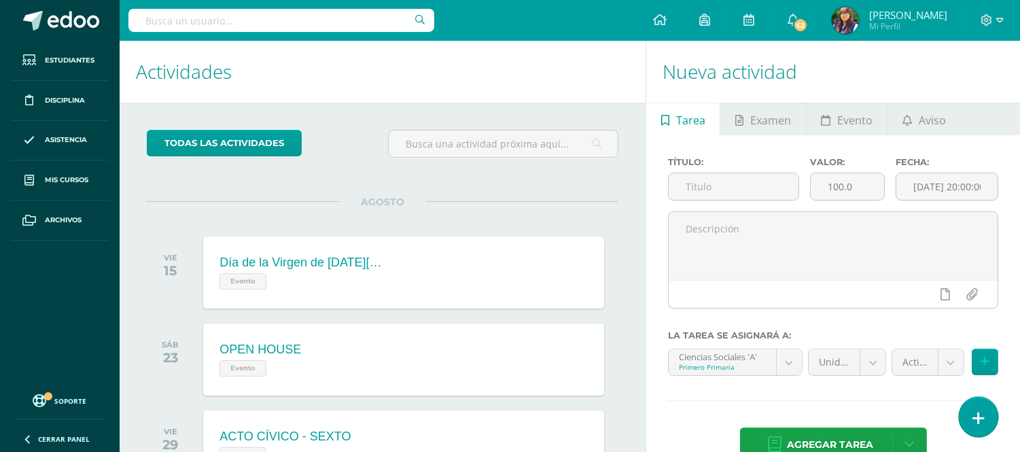
click at [976, 430] on link at bounding box center [978, 416] width 39 height 39
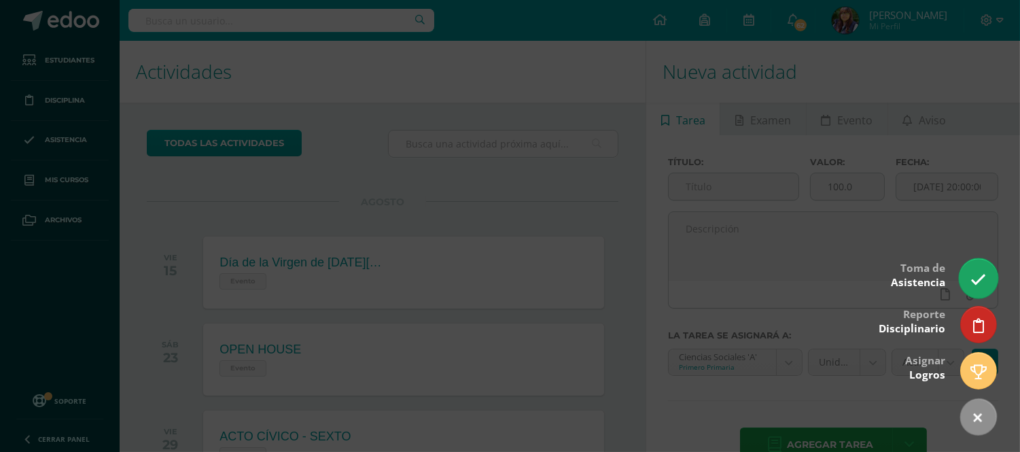
click at [981, 272] on icon at bounding box center [979, 280] width 16 height 16
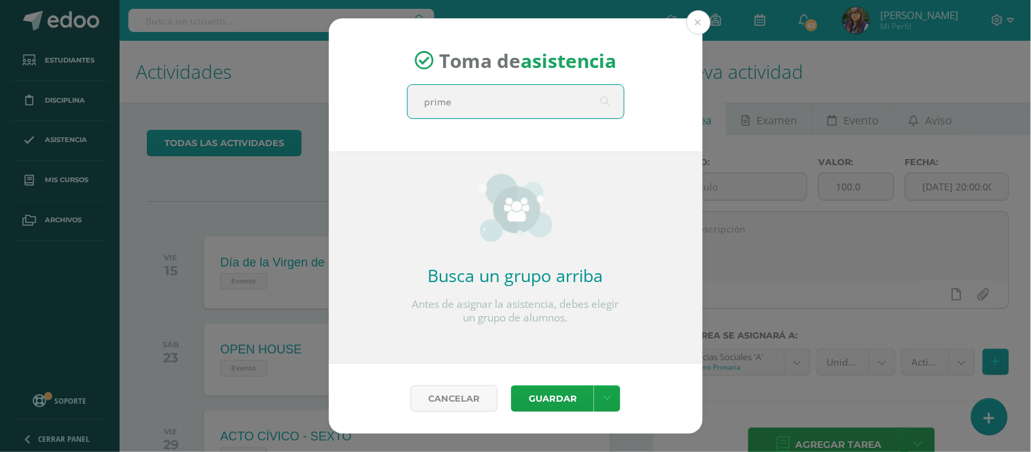
type input "primer"
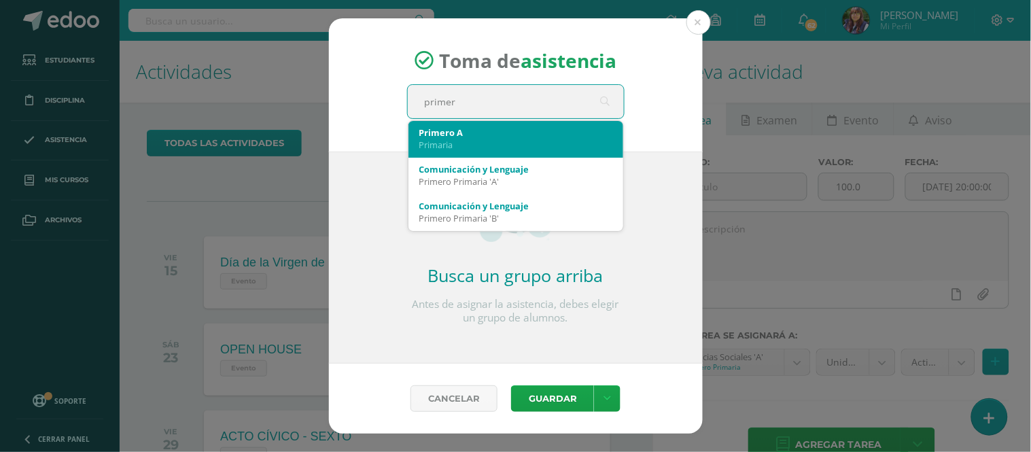
click at [544, 143] on div "Primaria" at bounding box center [515, 145] width 193 height 12
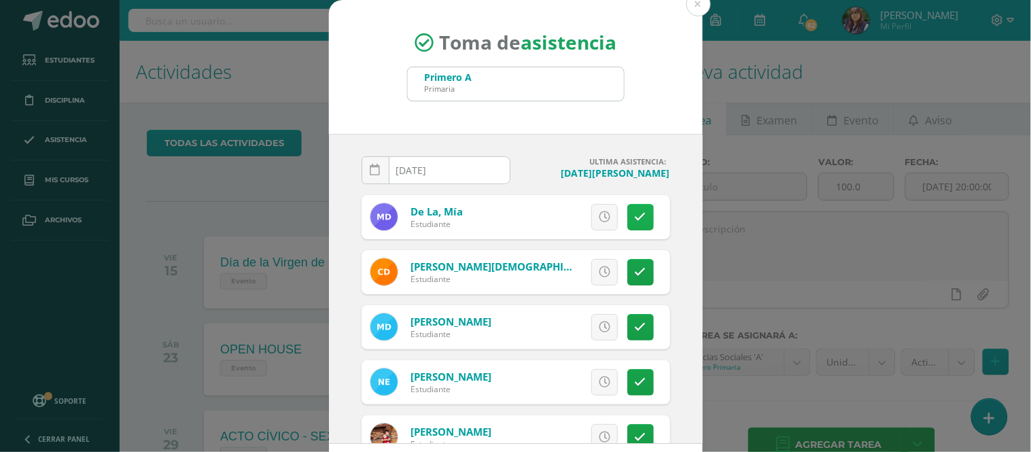
click at [635, 219] on icon at bounding box center [641, 217] width 12 height 12
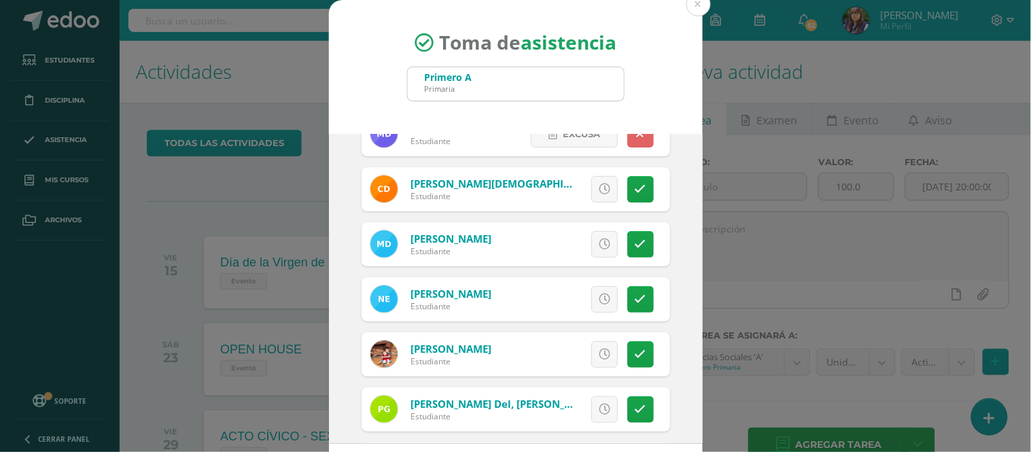
scroll to position [145, 0]
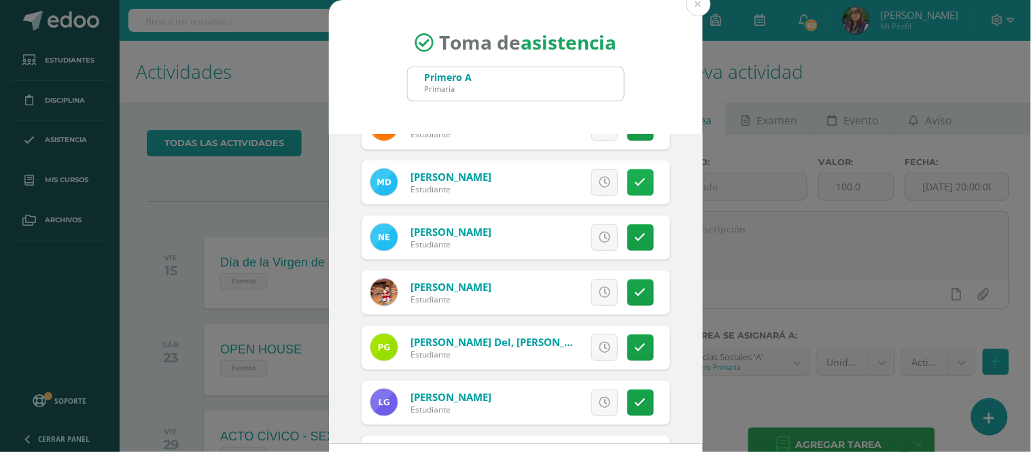
click at [627, 177] on link at bounding box center [640, 182] width 27 height 27
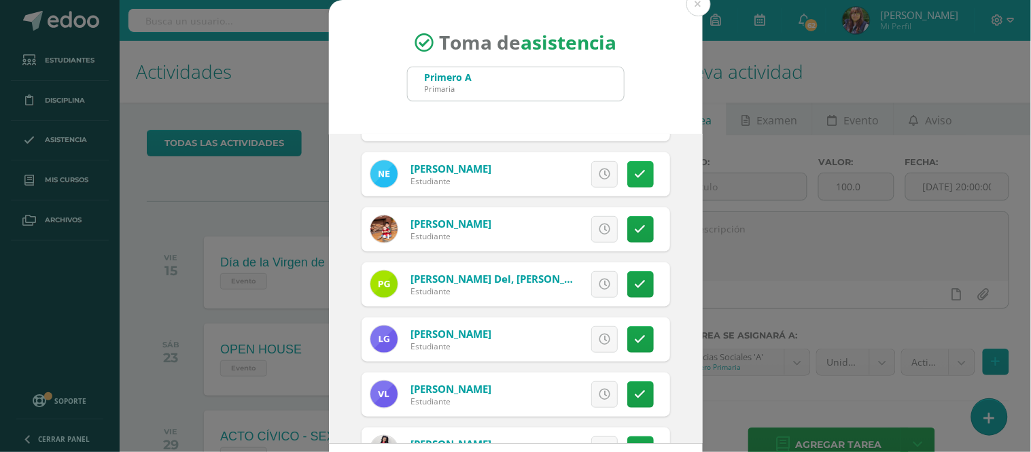
click at [627, 179] on link at bounding box center [640, 174] width 27 height 27
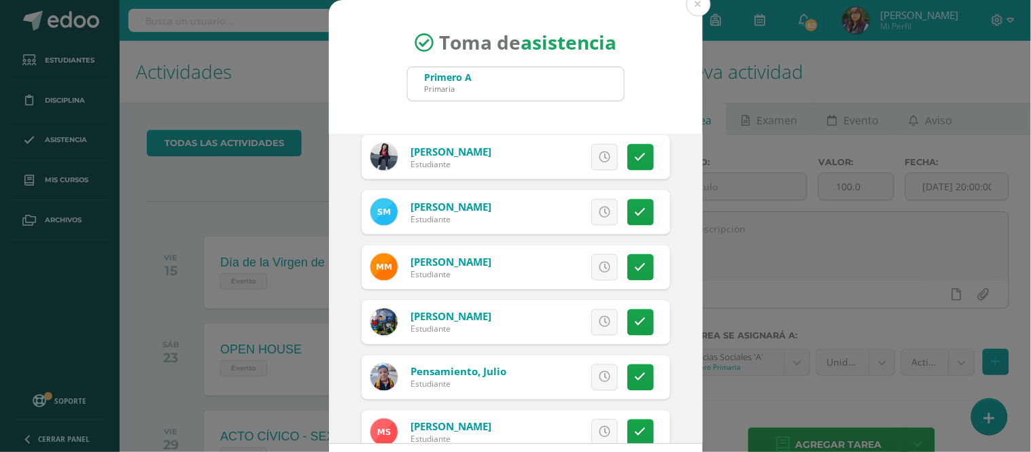
scroll to position [501, 0]
click at [629, 207] on link at bounding box center [640, 211] width 27 height 27
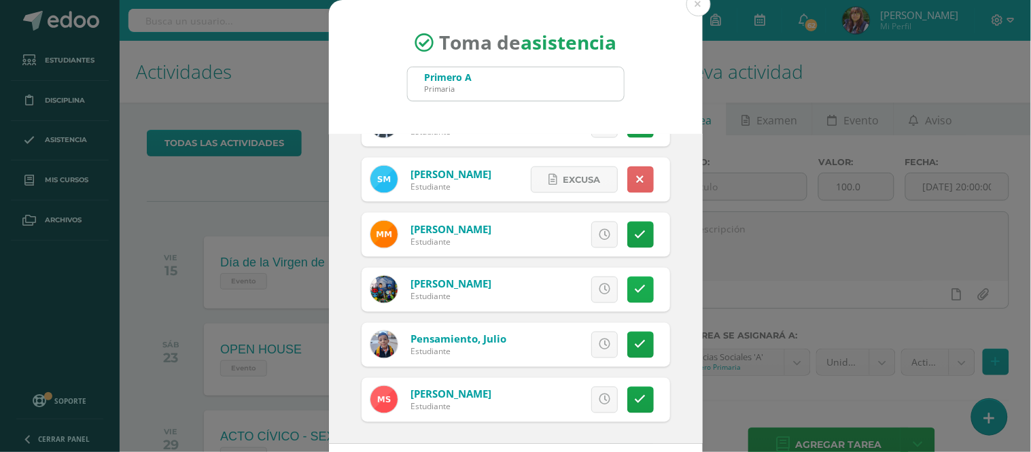
click at [629, 292] on link at bounding box center [640, 290] width 27 height 27
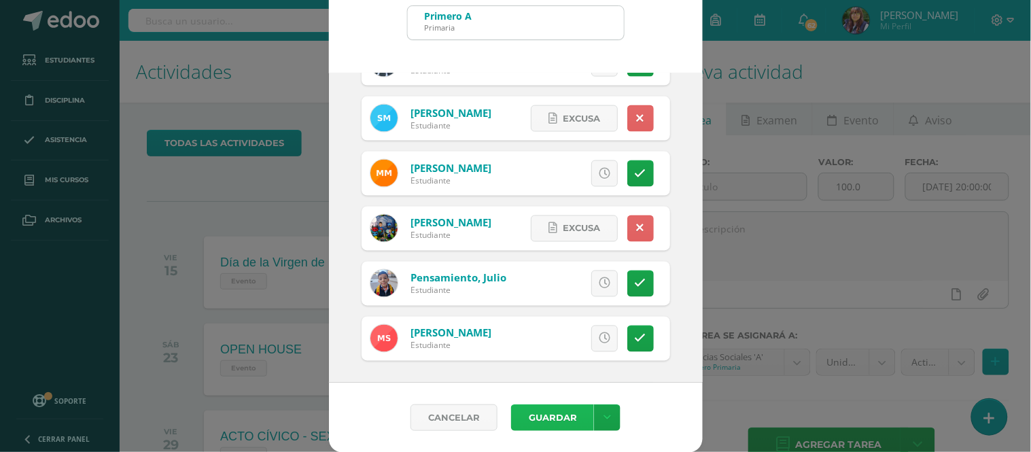
click at [552, 416] on button "Guardar" at bounding box center [552, 417] width 83 height 27
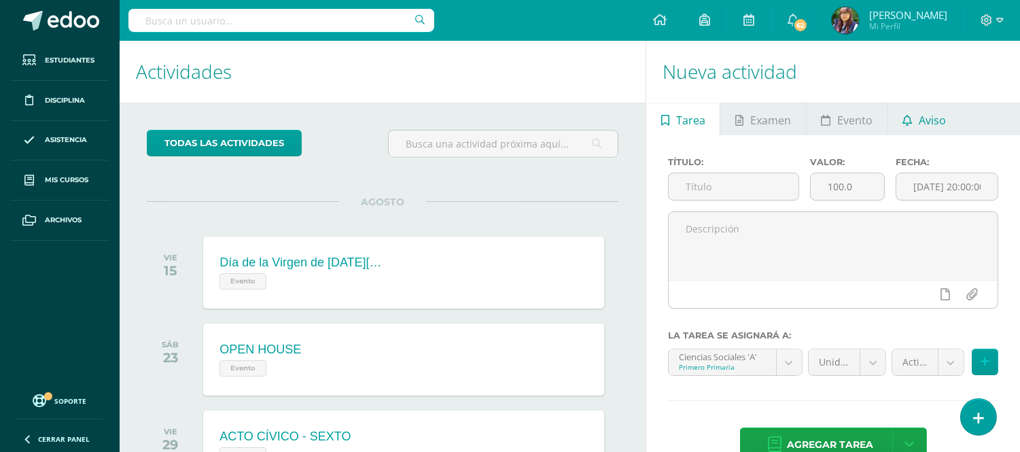
click at [913, 129] on link "Aviso" at bounding box center [924, 119] width 73 height 33
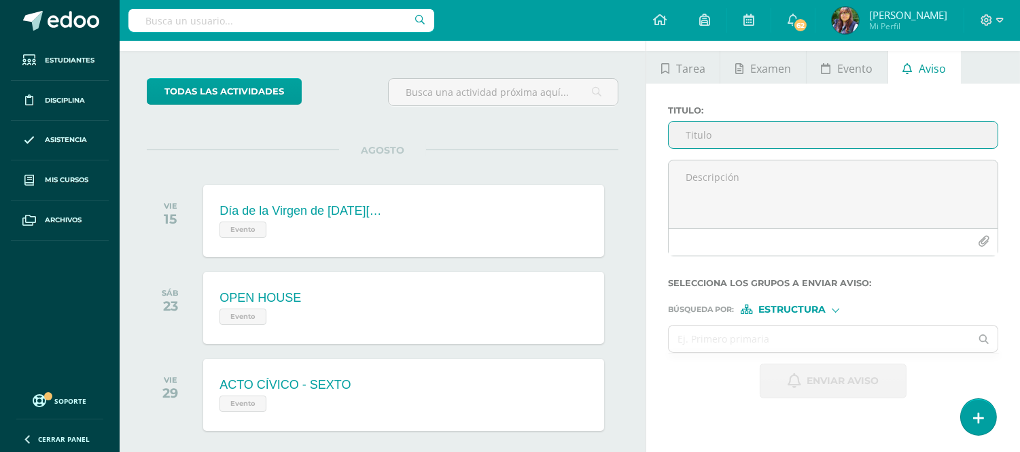
scroll to position [48, 0]
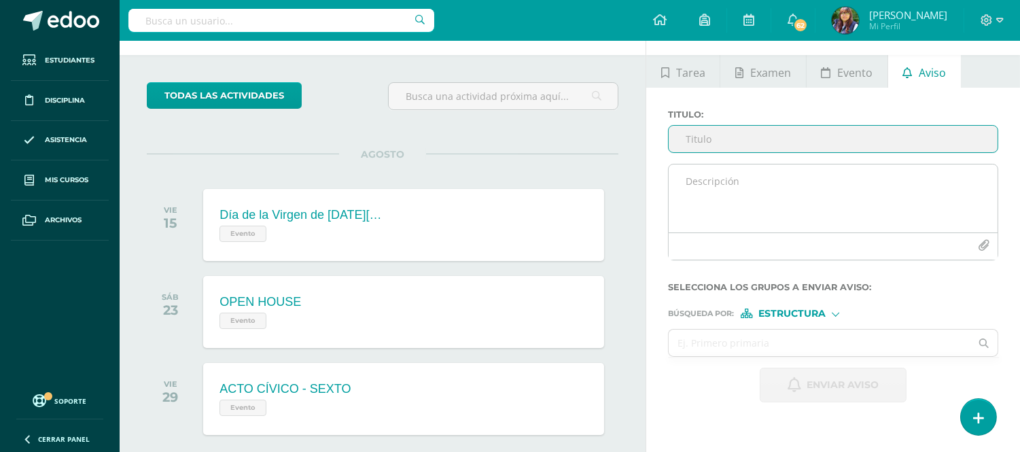
click at [721, 181] on textarea at bounding box center [833, 198] width 329 height 68
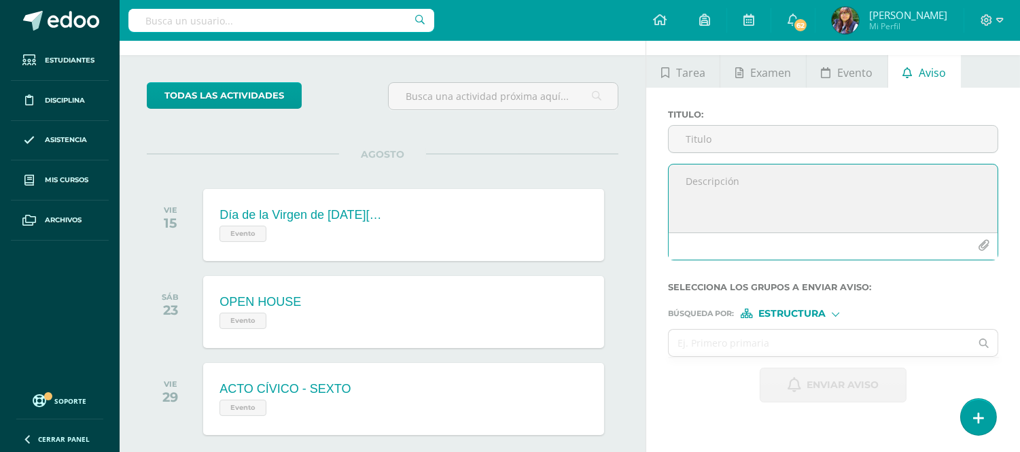
paste textarea "¡Felicitaciones, aprobaste tu evaluación de MATERIA, por lo que NO necesitas as…"
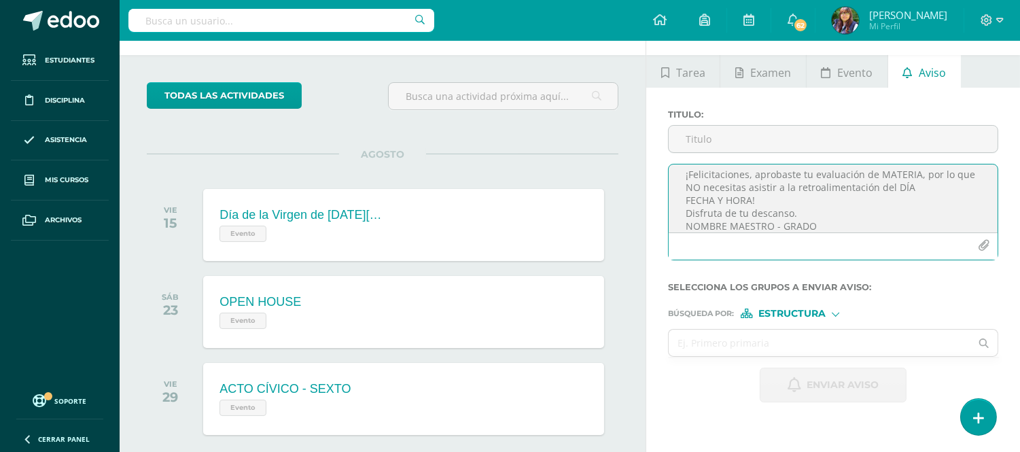
scroll to position [0, 0]
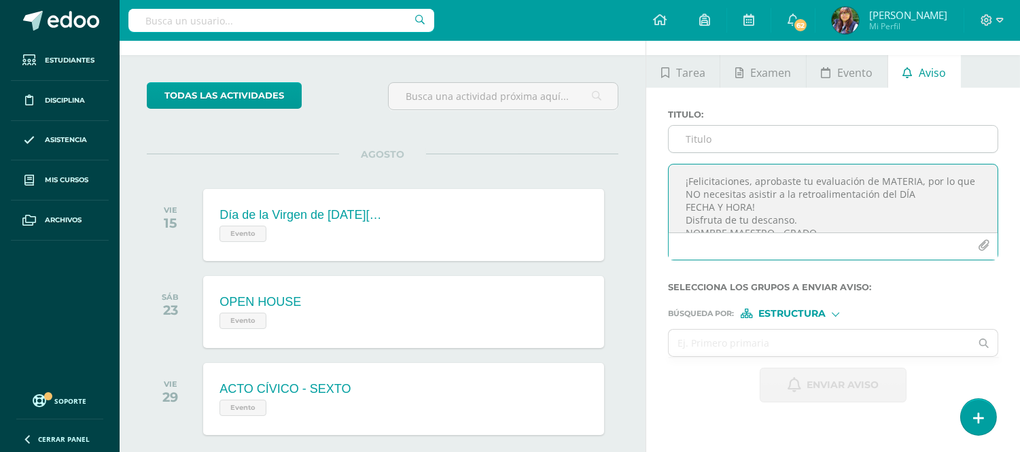
type textarea "¡Felicitaciones, aprobaste tu evaluación de MATERIA, por lo que NO necesitas as…"
click at [714, 145] on input "Titulo :" at bounding box center [833, 139] width 329 height 27
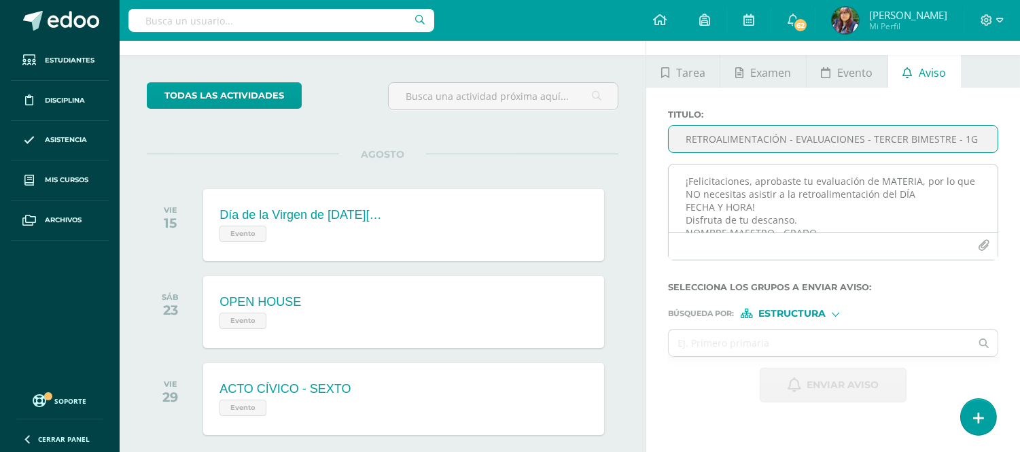
type input "RETROALIMENTACIÓN - EVALUACIONES - TERCER BIMESTRE - 1G"
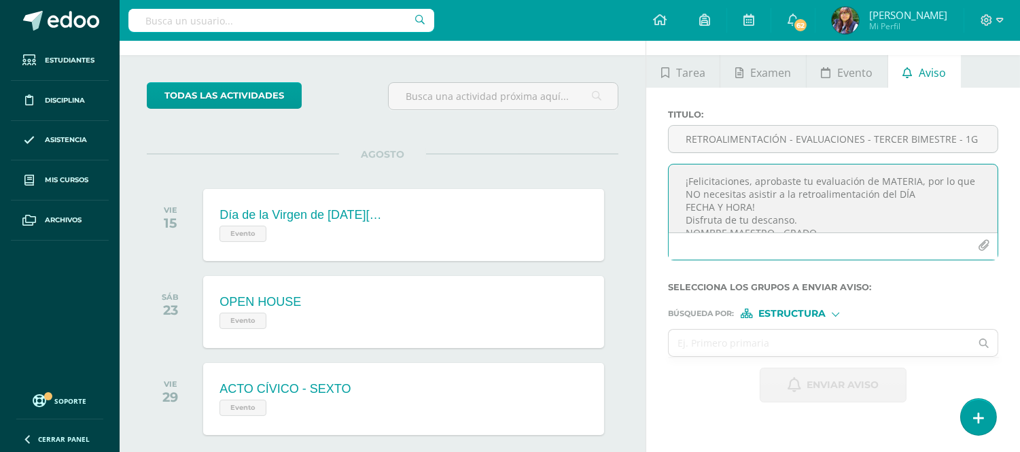
drag, startPoint x: 912, startPoint y: 180, endPoint x: 879, endPoint y: 179, distance: 33.3
click at [879, 179] on textarea "¡Felicitaciones, aprobaste tu evaluación de MATERIA, por lo que NO necesitas as…" at bounding box center [833, 198] width 329 height 68
drag, startPoint x: 752, startPoint y: 207, endPoint x: 687, endPoint y: 206, distance: 64.6
click at [687, 206] on textarea "¡Felicitaciones, aprobaste tu evaluación de LENGUAJE, por lo que NO necesitas a…" at bounding box center [833, 198] width 329 height 68
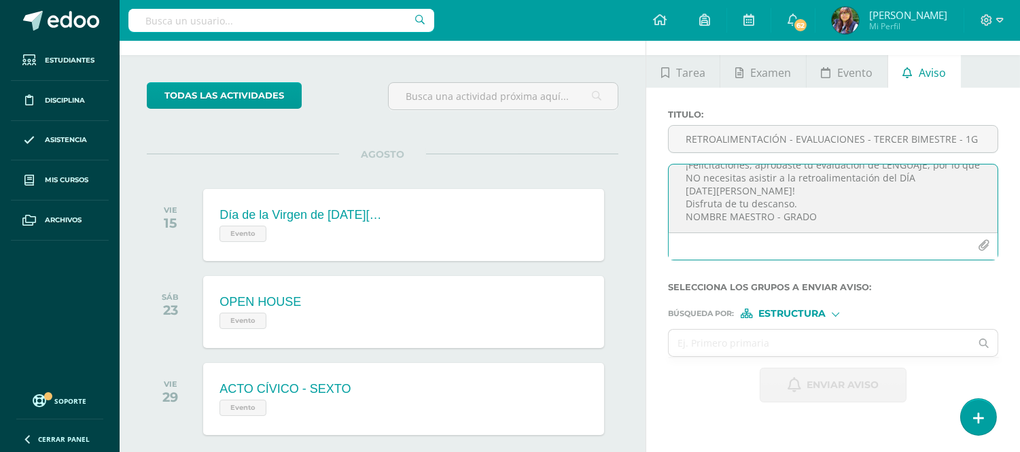
click at [793, 188] on textarea "¡Felicitaciones, aprobaste tu evaluación de LENGUAJE, por lo que NO necesitas a…" at bounding box center [833, 198] width 329 height 68
click at [797, 205] on textarea "¡Felicitaciones, aprobaste tu evaluación de LENGUAJE, por lo que NO necesitas a…" at bounding box center [833, 198] width 329 height 68
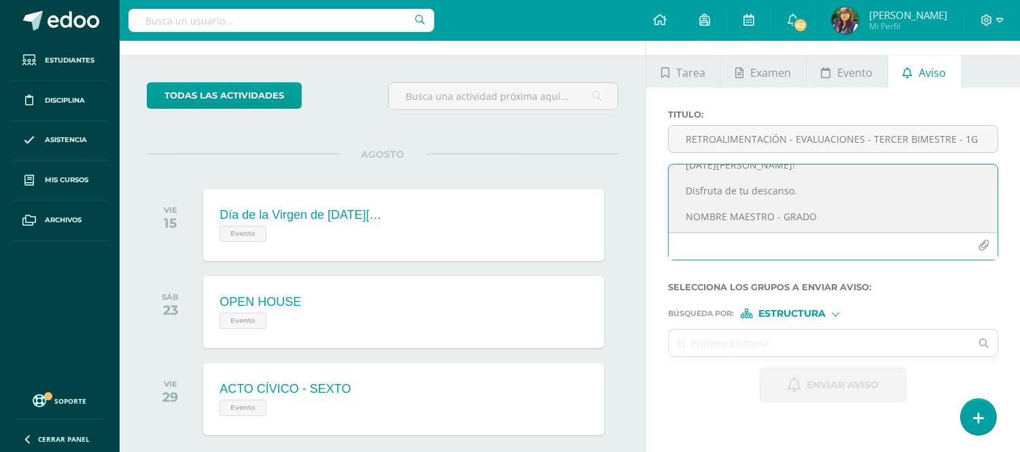
drag, startPoint x: 816, startPoint y: 227, endPoint x: 656, endPoint y: 224, distance: 160.4
click at [656, 224] on div "Titulo : RETROALIMENTACIÓN - EVALUACIONES - TERCER BIMESTRE - 1G ¡Felicitacione…" at bounding box center [833, 256] width 374 height 336
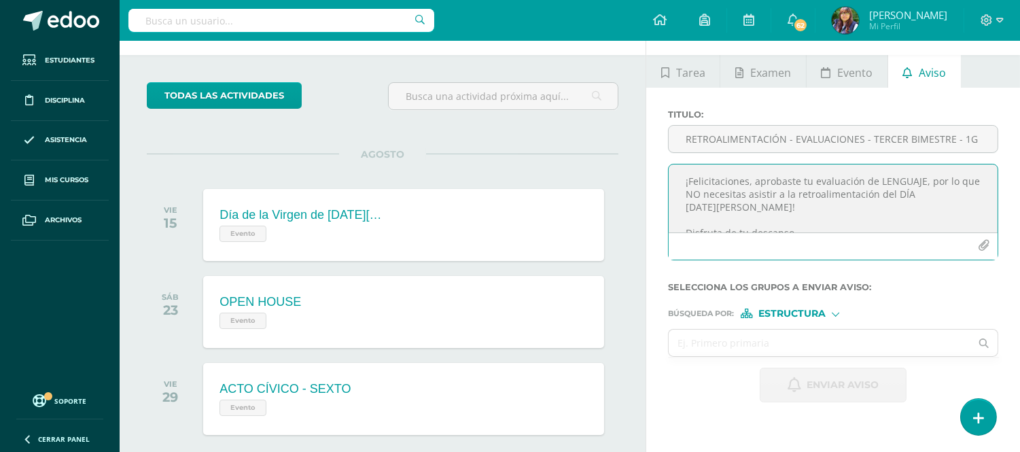
drag, startPoint x: 867, startPoint y: 218, endPoint x: 608, endPoint y: 139, distance: 270.7
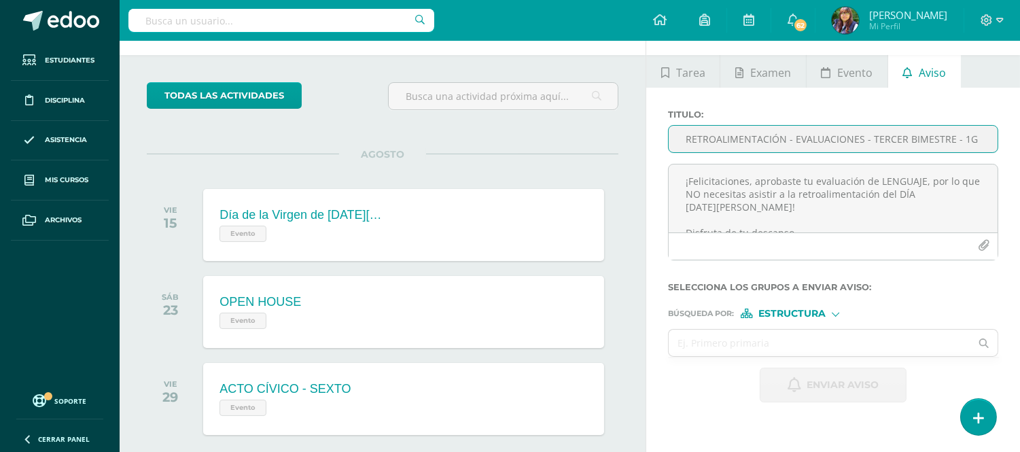
drag, startPoint x: 685, startPoint y: 136, endPoint x: 997, endPoint y: 143, distance: 312.1
click at [997, 143] on input "RETROALIMENTACIÓN - EVALUACIONES - TERCER BIMESTRE - 1G" at bounding box center [833, 139] width 329 height 27
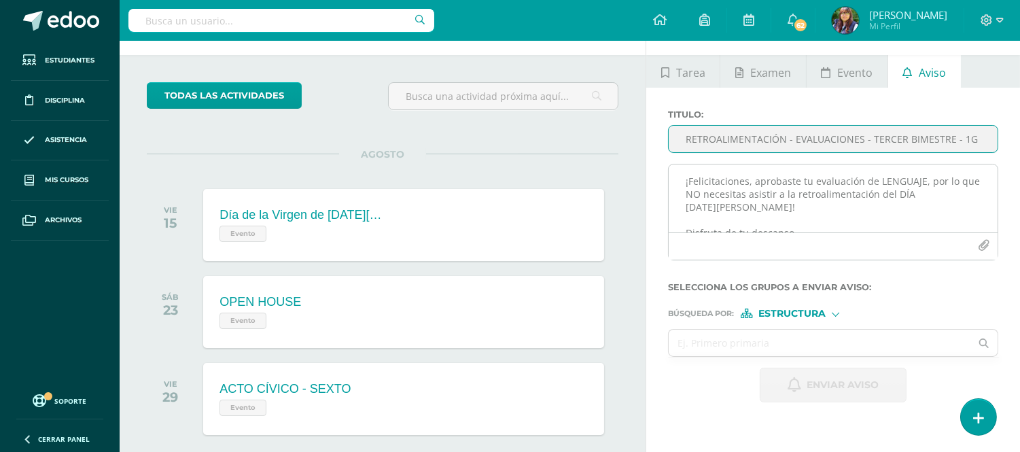
click at [685, 184] on textarea "¡Felicitaciones, aprobaste tu evaluación de LENGUAJE, por lo que NO necesitas a…" at bounding box center [833, 198] width 329 height 68
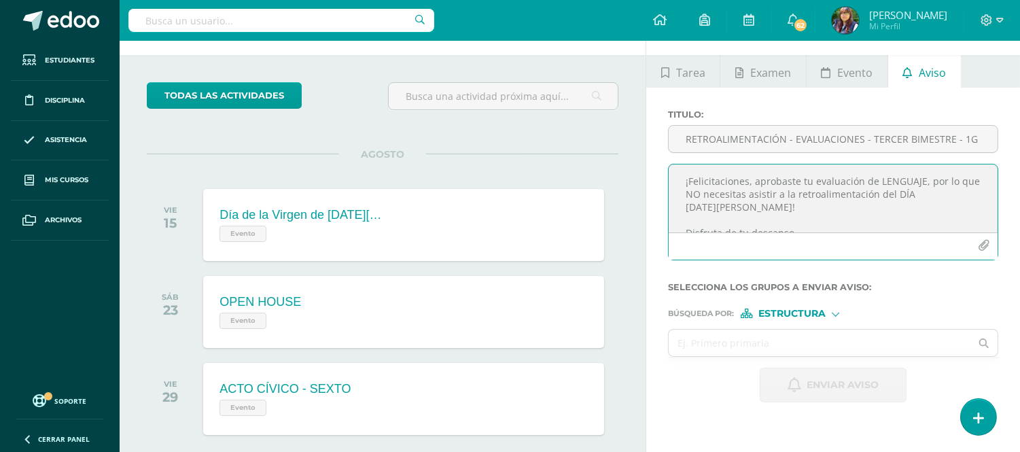
paste textarea "RETROALIMENTACIÓN - EVALUACIONES - TERCER BIMESTRE - 1G"
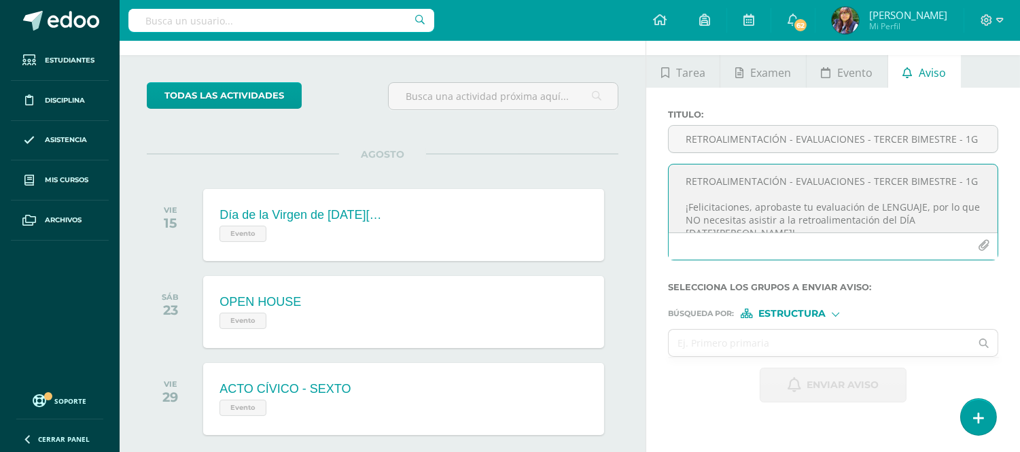
scroll to position [80, 0]
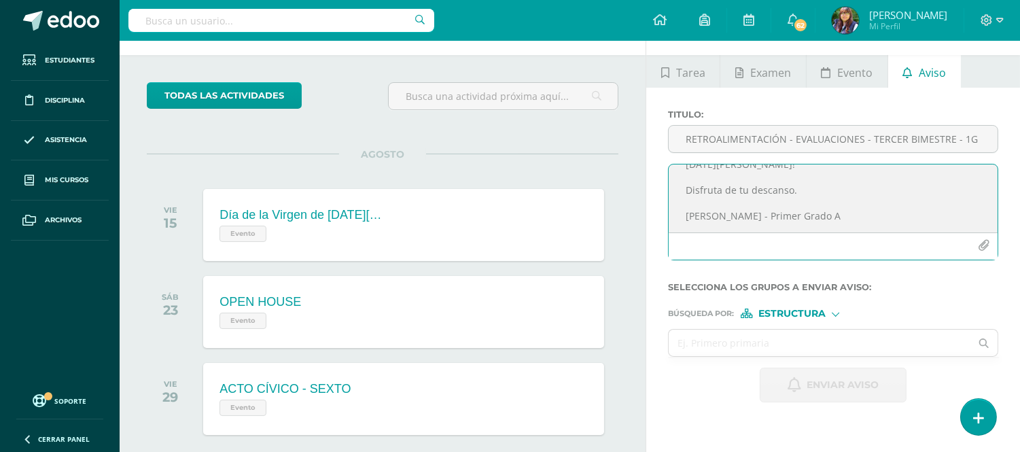
drag, startPoint x: 682, startPoint y: 181, endPoint x: 914, endPoint y: 266, distance: 246.9
click at [914, 266] on div "RETROALIMENTACIÓN - EVALUACIONES - TERCER BIMESTRE - 1G ¡Felicitaciones, aproba…" at bounding box center [833, 217] width 341 height 107
type textarea "RETROALIMENTACIÓN - EVALUACIONES - TERCER BIMESTRE - 1G ¡Felicitaciones, aproba…"
click at [785, 345] on input "text" at bounding box center [820, 343] width 302 height 27
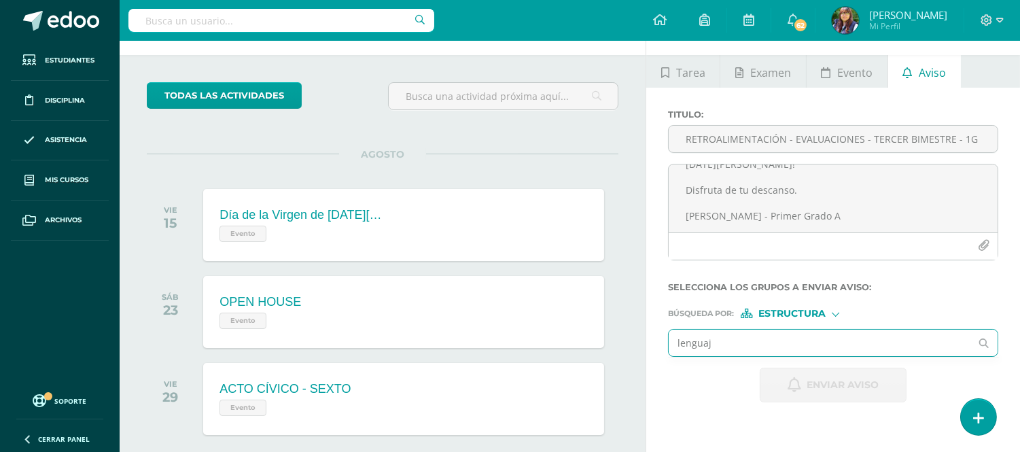
type input "lenguaje"
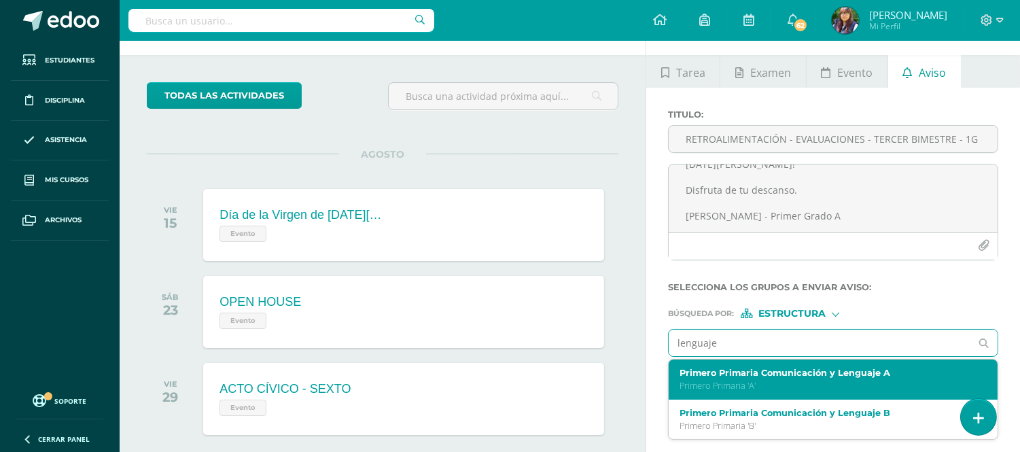
click at [785, 379] on div "Primero Primaria Comunicación y Lenguaje A Primero Primaria 'A'" at bounding box center [827, 380] width 294 height 24
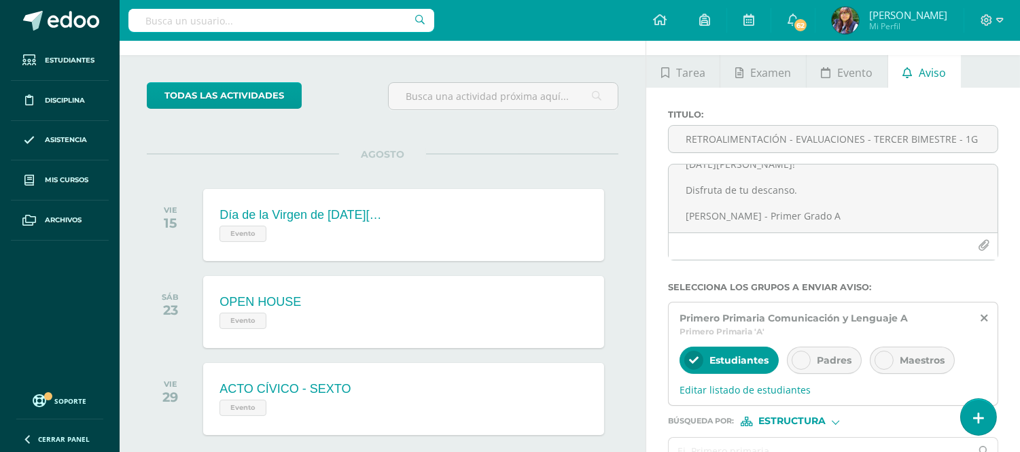
click at [816, 359] on div "Padres" at bounding box center [824, 360] width 75 height 27
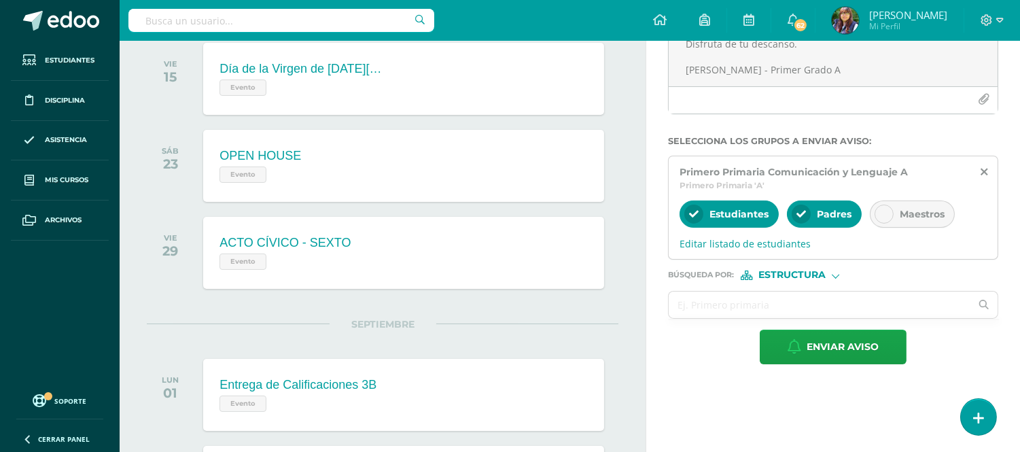
scroll to position [194, 0]
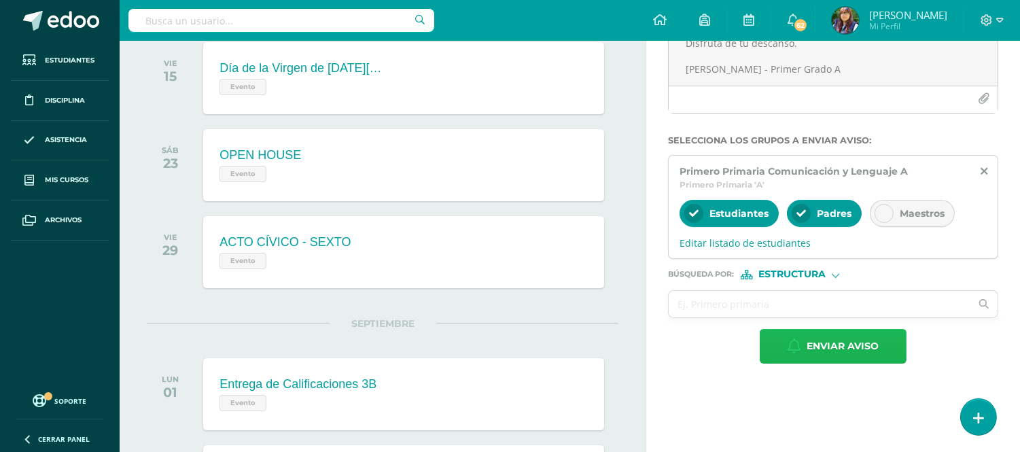
click at [813, 351] on span "Enviar aviso" at bounding box center [843, 346] width 72 height 33
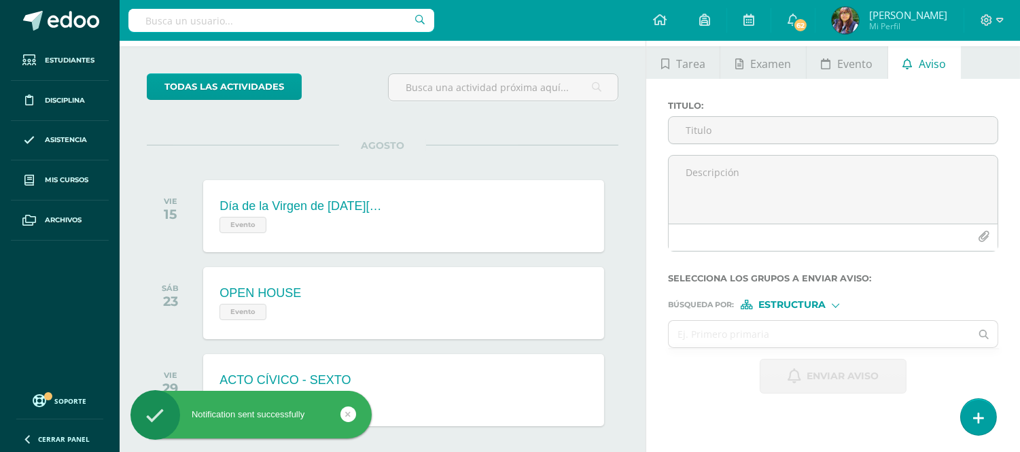
scroll to position [55, 0]
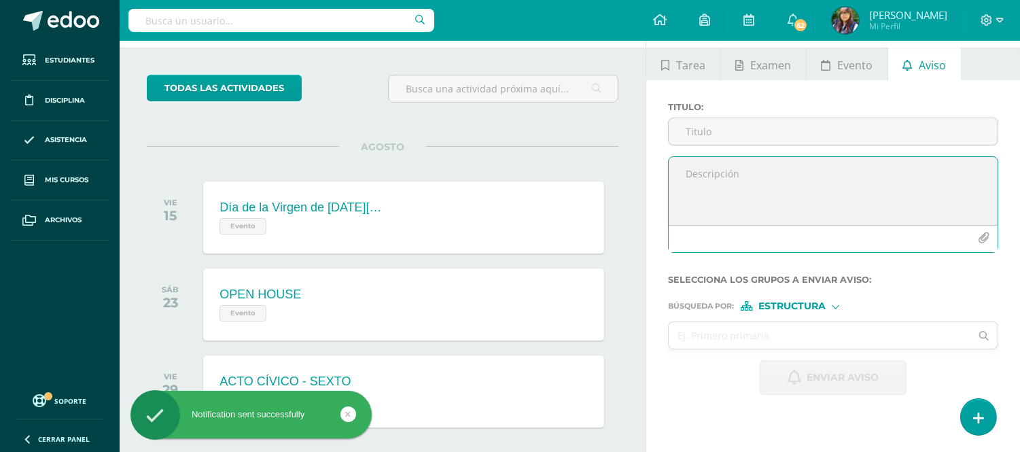
click at [725, 181] on textarea at bounding box center [833, 191] width 329 height 68
paste textarea "RETROALIMENTACIÓN - EVALUACIONES - TERCER BIMESTRE - 1G ¡Felicitaciones, aproba…"
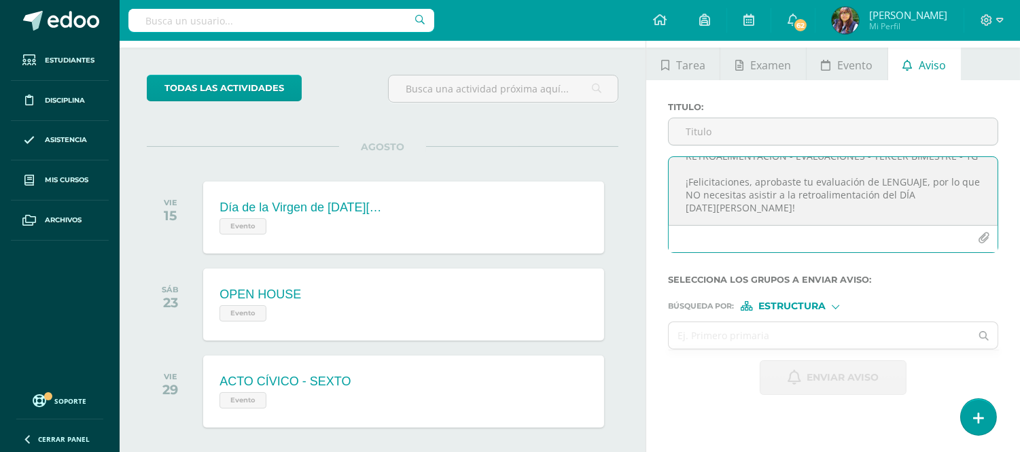
scroll to position [0, 0]
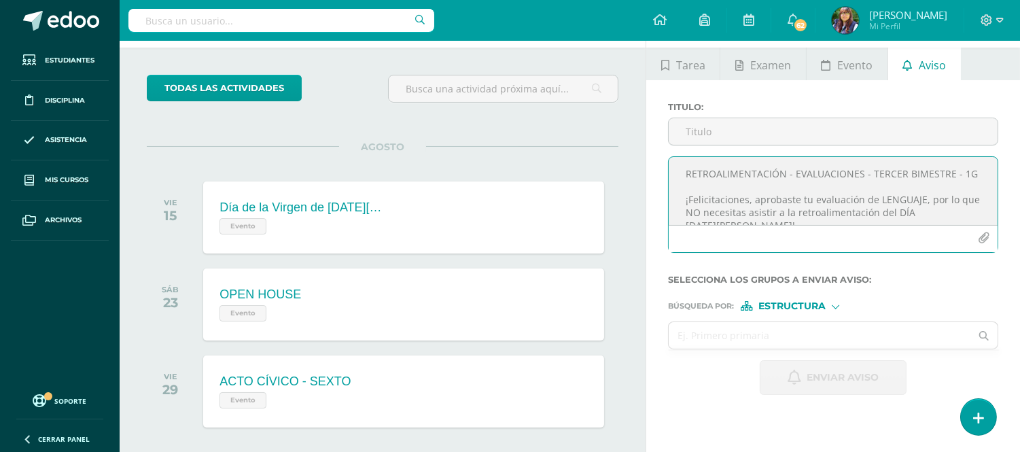
drag, startPoint x: 920, startPoint y: 209, endPoint x: 877, endPoint y: 208, distance: 42.8
click at [877, 208] on textarea "RETROALIMENTACIÓN - EVALUACIONES - TERCER BIMESTRE - 1G ¡Felicitaciones, aproba…" at bounding box center [833, 191] width 329 height 68
drag, startPoint x: 716, startPoint y: 188, endPoint x: 650, endPoint y: 171, distance: 67.3
click at [650, 171] on div "Titulo : RETROALIMENTACIÓN - EVALUACIONES - TERCER BIMESTRE - 1G ¡Felicitacione…" at bounding box center [833, 248] width 374 height 336
type textarea "RETROALIMENTACIÓN - EVALUACIONES - TERCER BIMESTRE - 1G ¡Felicitaciones, aproba…"
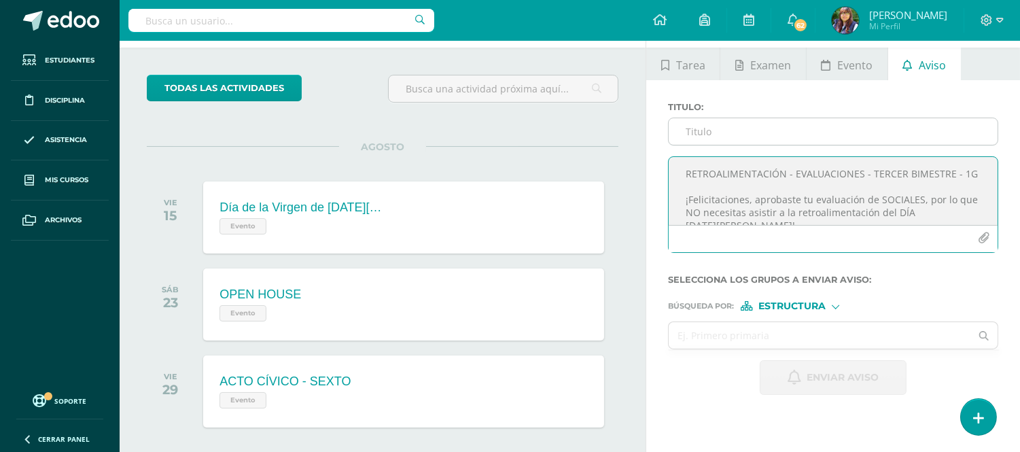
click at [712, 139] on input "Titulo :" at bounding box center [833, 131] width 329 height 27
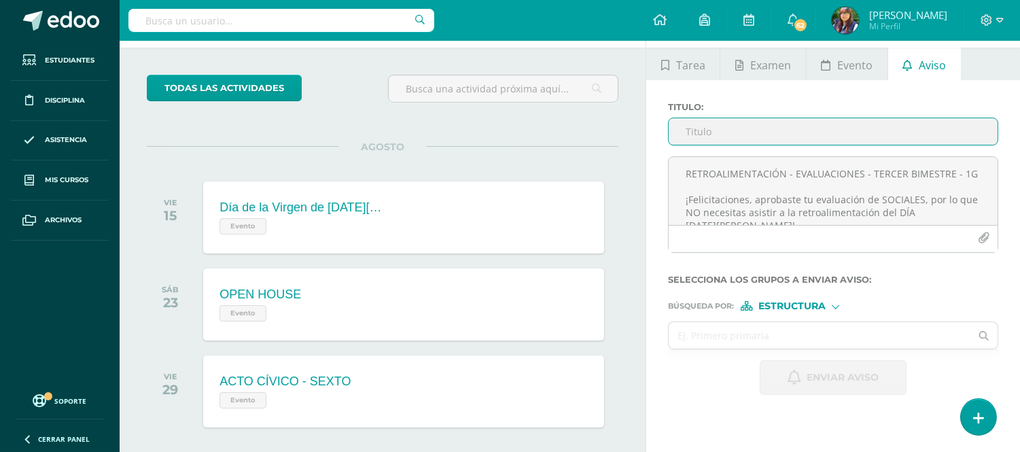
paste input "RETROALIMENTACIÓN - EVALUACIONES - TERCER BIMESTRE - 1G"
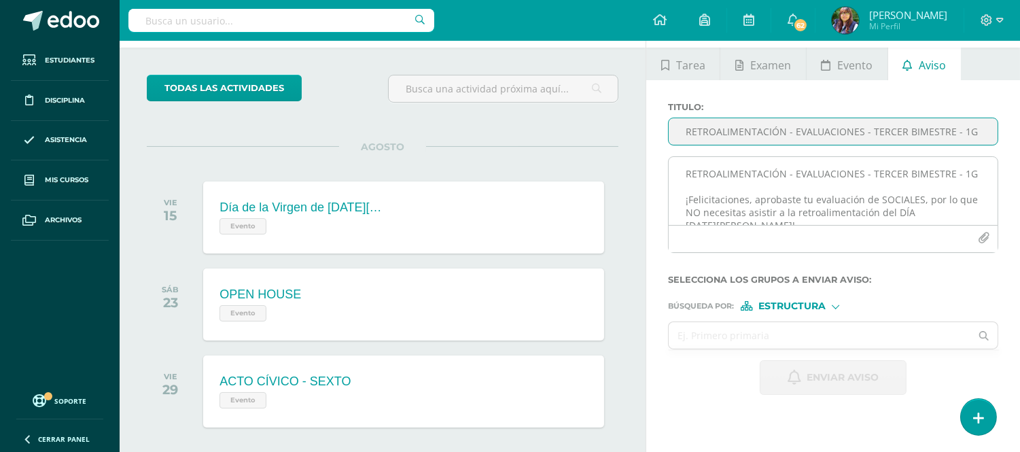
type input "RETROALIMENTACIÓN - EVALUACIONES - TERCER BIMESTRE - 1G"
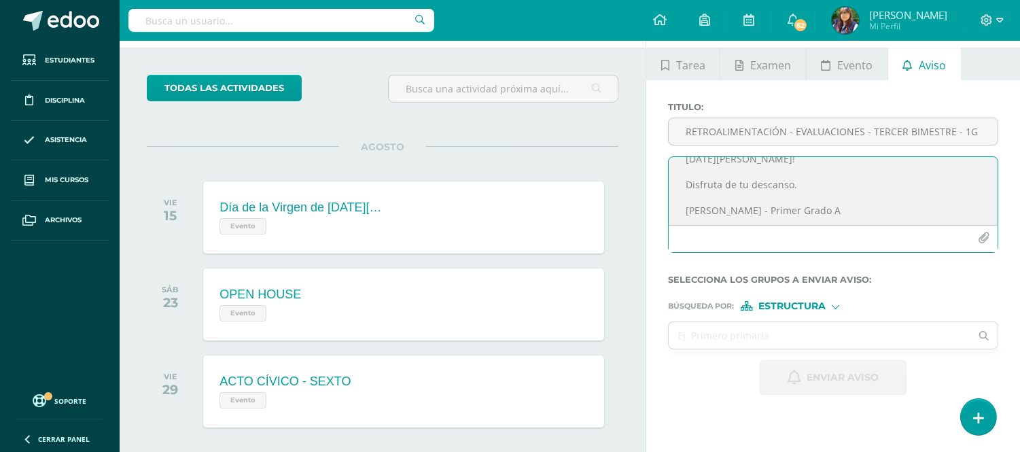
scroll to position [80, 0]
drag, startPoint x: 687, startPoint y: 174, endPoint x: 935, endPoint y: 267, distance: 264.3
click at [935, 267] on form "Titulo : RETROALIMENTACIÓN - EVALUACIONES - TERCER BIMESTRE - 1G RETROALIMENTAC…" at bounding box center [833, 248] width 330 height 293
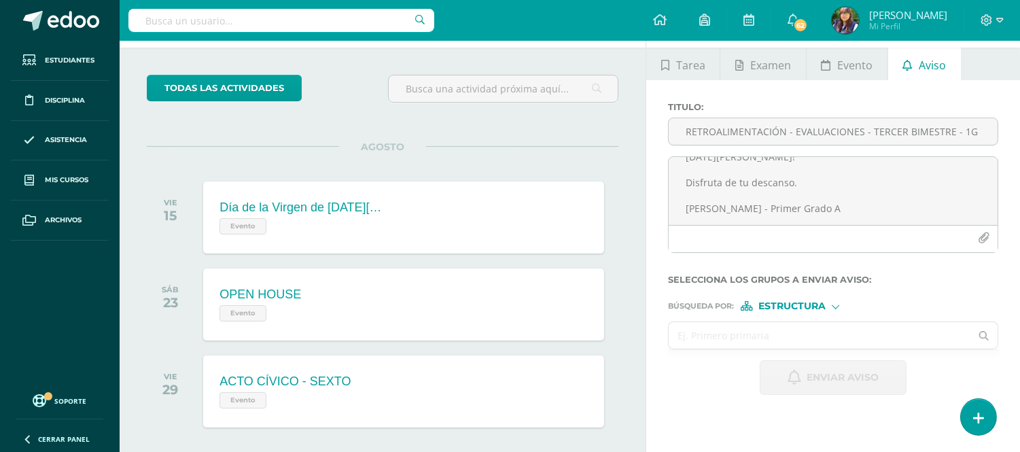
click at [793, 338] on input "text" at bounding box center [820, 335] width 302 height 27
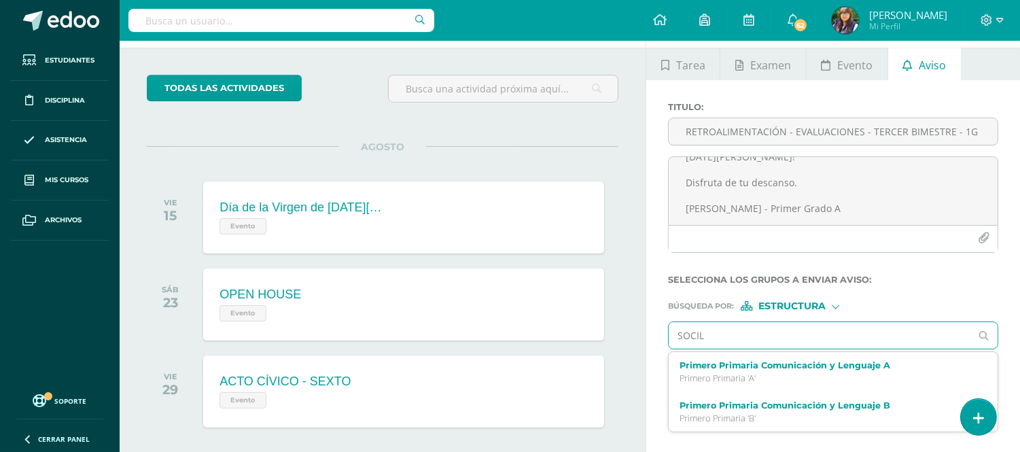
type input "SOCILE"
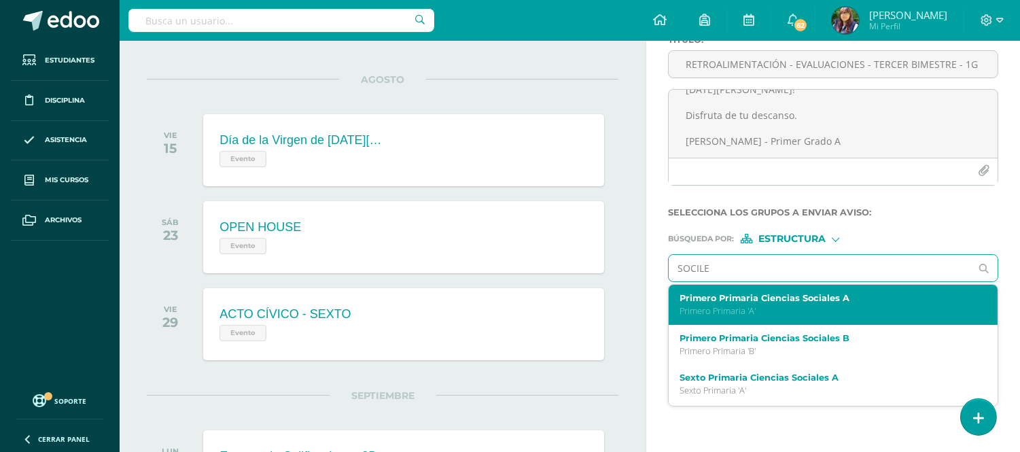
click at [776, 310] on p "Primero Primaria 'A'" at bounding box center [827, 311] width 294 height 12
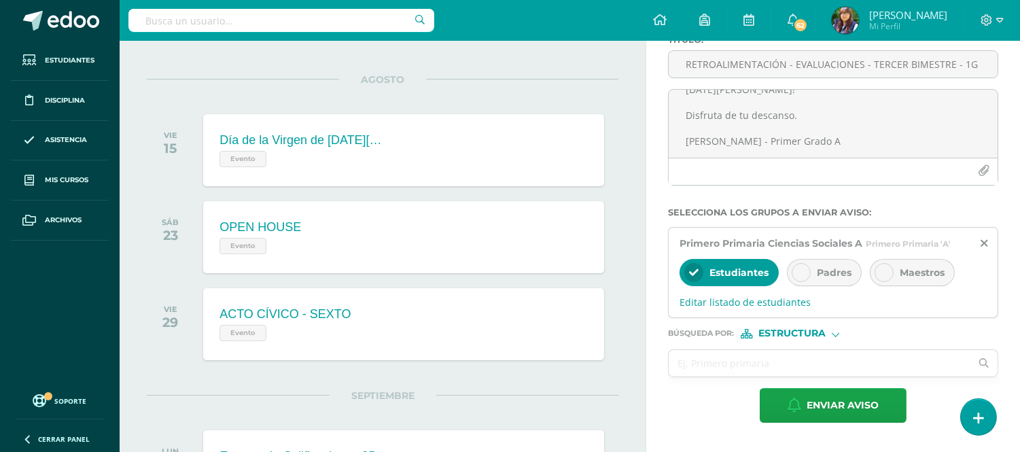
click at [806, 276] on div at bounding box center [801, 272] width 19 height 19
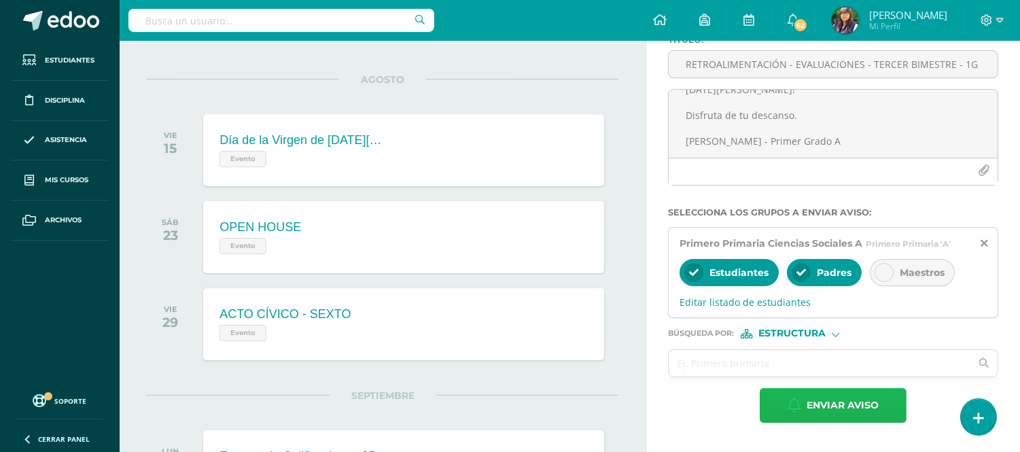
click at [796, 403] on icon "button" at bounding box center [795, 405] width 14 height 15
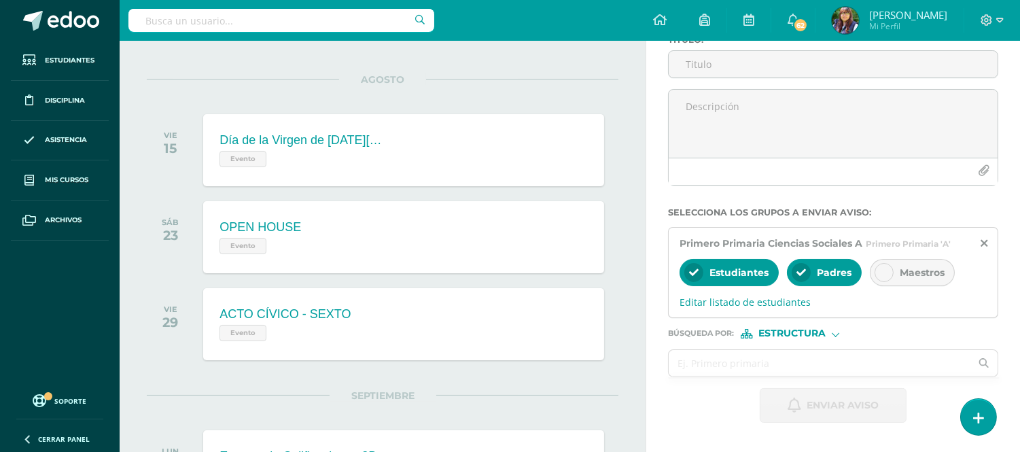
scroll to position [0, 0]
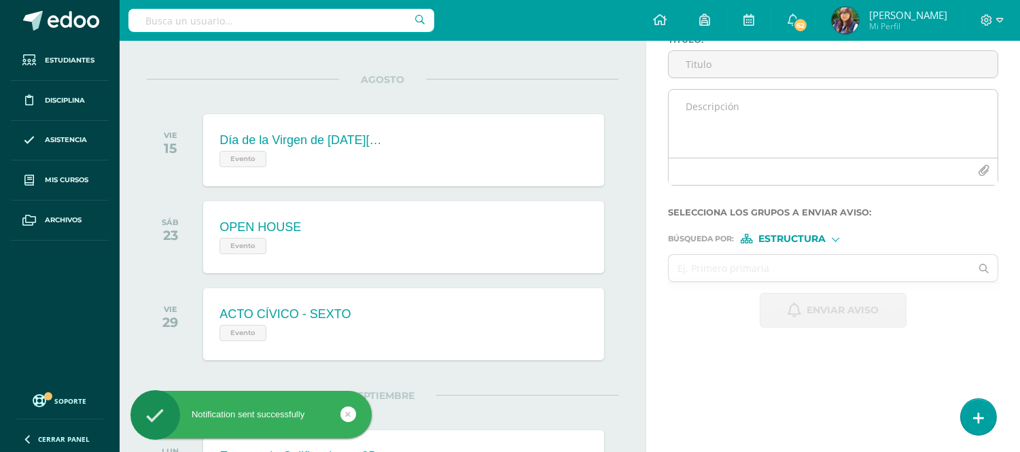
click at [737, 116] on textarea at bounding box center [833, 124] width 329 height 68
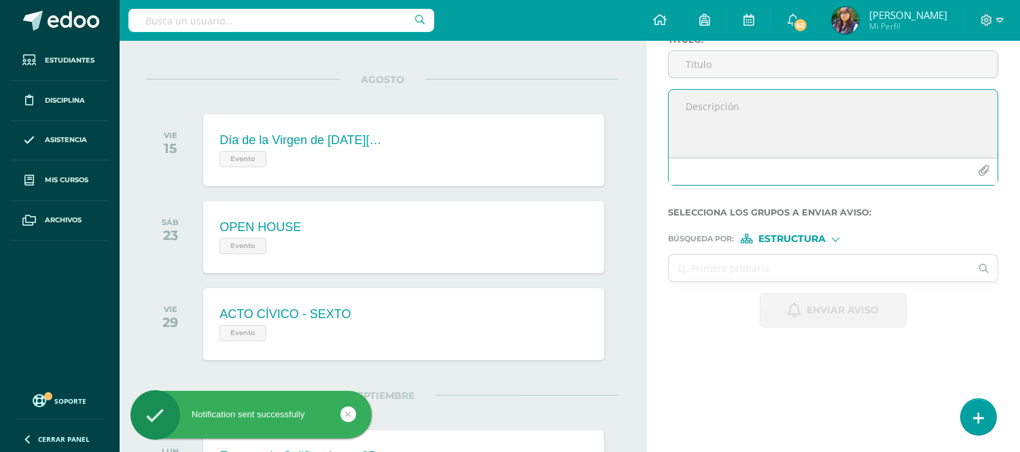
paste textarea "RETROALIMENTACIÓN - EVALUACIONES - TERCER BIMESTRE - 1G ¡Felicitaciones, aproba…"
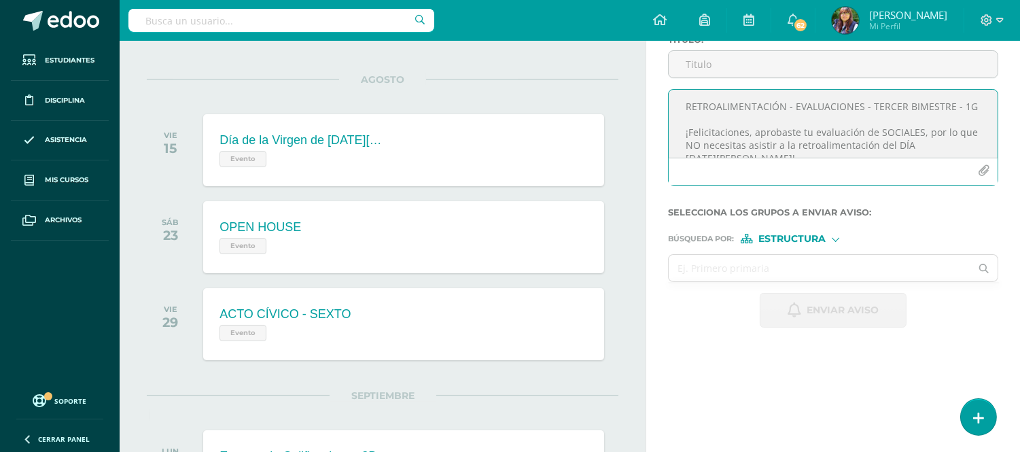
drag, startPoint x: 704, startPoint y: 120, endPoint x: 676, endPoint y: 107, distance: 31.1
click at [676, 107] on textarea "RETROALIMENTACIÓN - EVALUACIONES - TERCER BIMESTRE - 1G ¡Felicitaciones, aproba…" at bounding box center [833, 124] width 329 height 68
type textarea "RETROALIMENTACIÓN - EVALUACIONES - TERCER BIMESTRE - 1G ¡Felicitaciones, aproba…"
click at [689, 65] on input "Titulo :" at bounding box center [833, 64] width 329 height 27
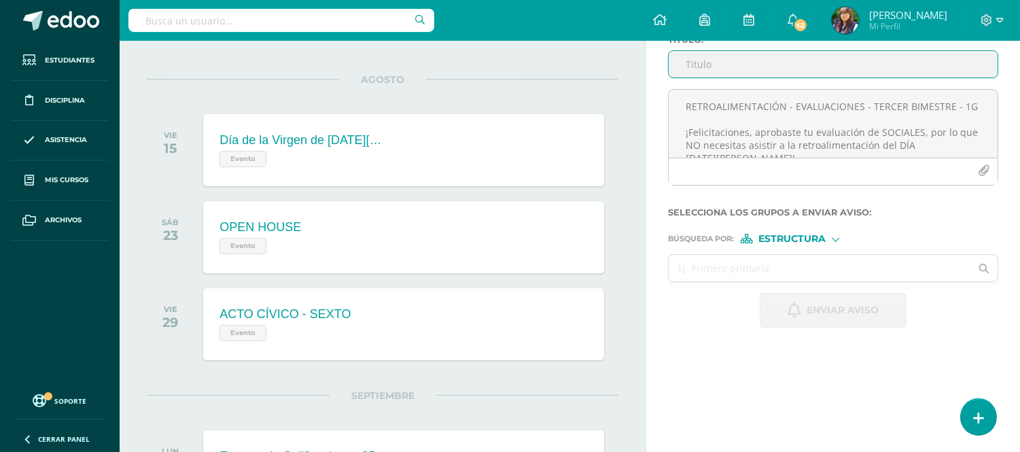
paste input "RETROALIMENTACIÓN - EVALUACIONES - TERCER BIMESTRE - 1G"
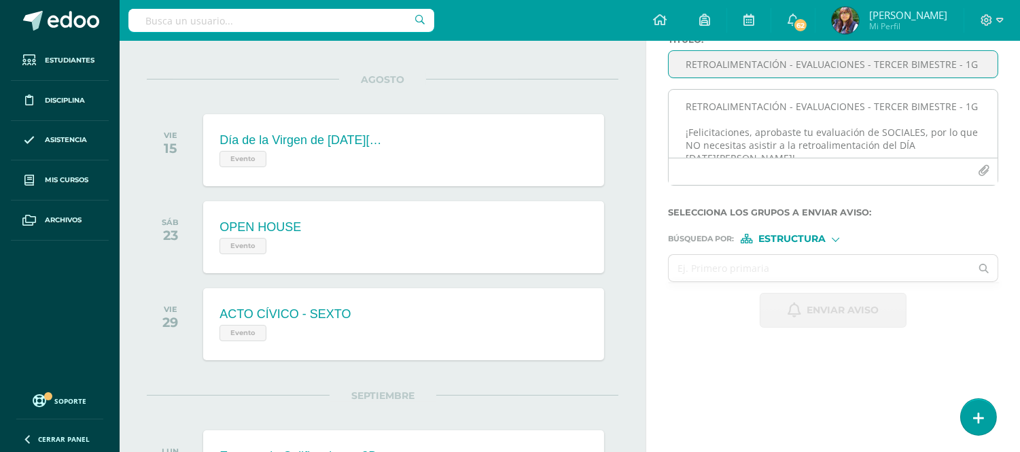
type input "RETROALIMENTACIÓN - EVALUACIONES - TERCER BIMESTRE - 1G"
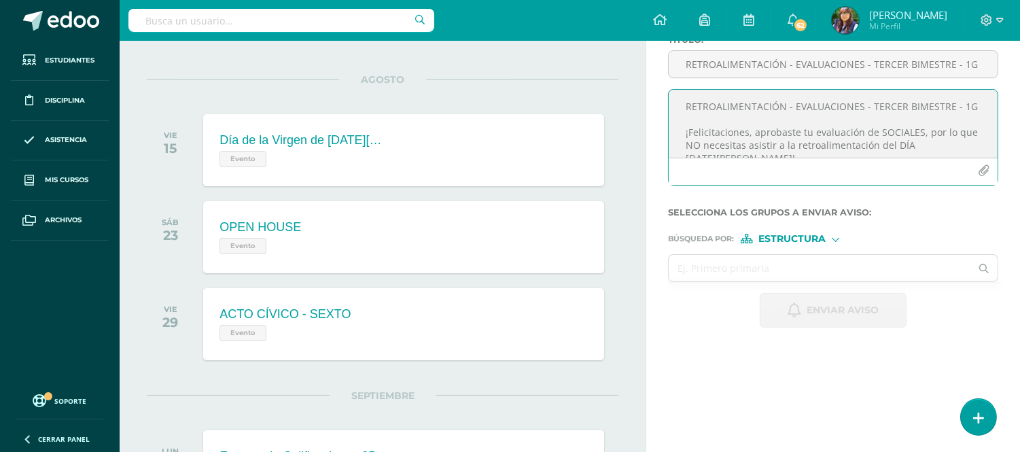
scroll to position [80, 0]
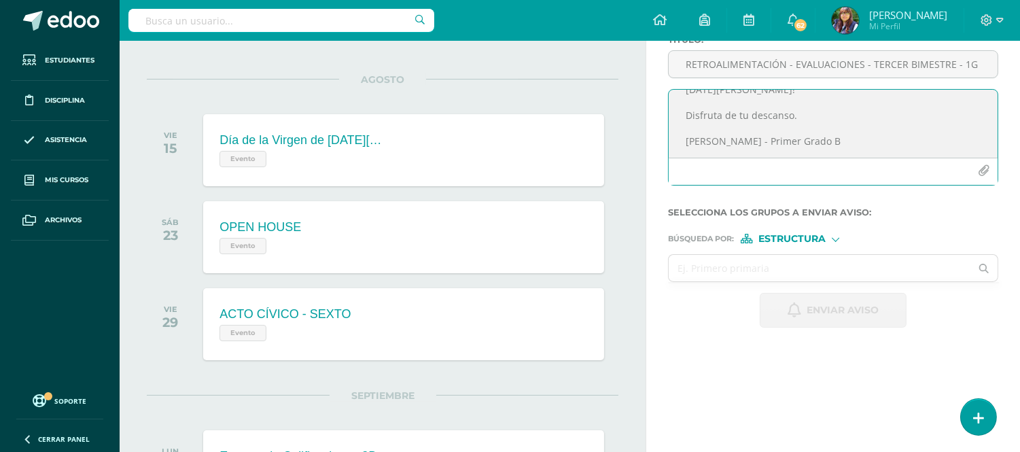
drag, startPoint x: 686, startPoint y: 105, endPoint x: 912, endPoint y: 174, distance: 235.9
click at [912, 174] on div "RETROALIMENTACIÓN - EVALUACIONES - TERCER BIMESTRE - 1G ¡Felicitaciones, aproba…" at bounding box center [833, 137] width 330 height 97
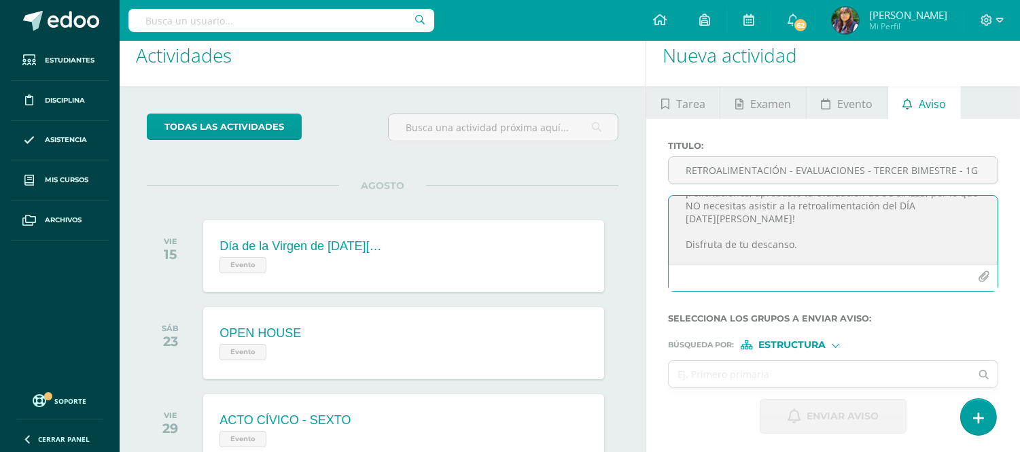
scroll to position [46, 0]
click at [918, 205] on textarea "RETROALIMENTACIÓN - EVALUACIONES - TERCER BIMESTRE - 1G ¡Felicitaciones, aproba…" at bounding box center [833, 230] width 329 height 68
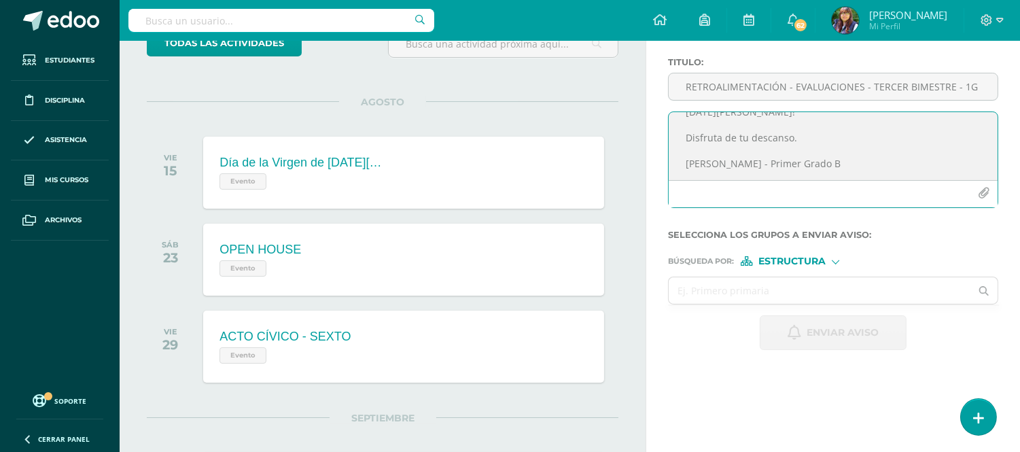
scroll to position [102, 0]
type textarea "RETROALIMENTACIÓN - EVALUACIONES - TERCER BIMESTRE - 1G ¡Felicitaciones, aproba…"
click at [778, 295] on input "text" at bounding box center [820, 288] width 302 height 27
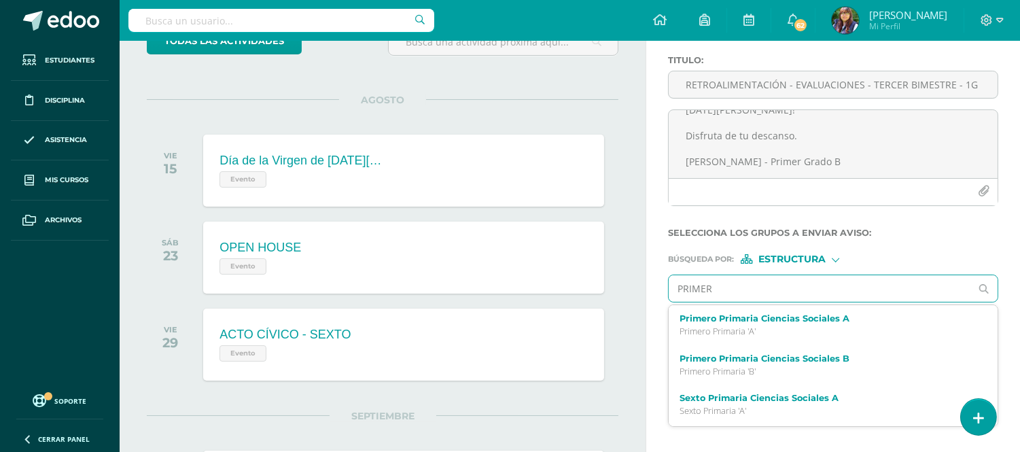
type input "PRIMERO"
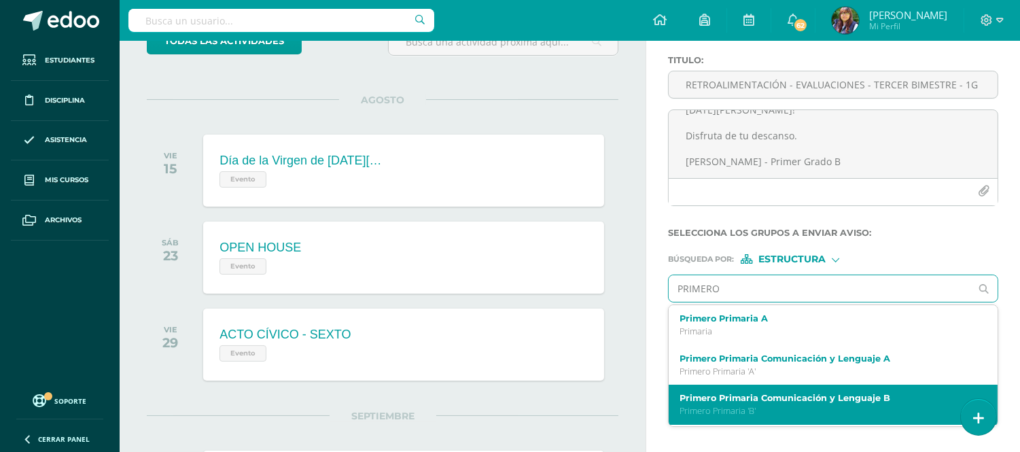
click at [786, 403] on label "Primero Primaria Comunicación y Lenguaje B" at bounding box center [827, 398] width 294 height 10
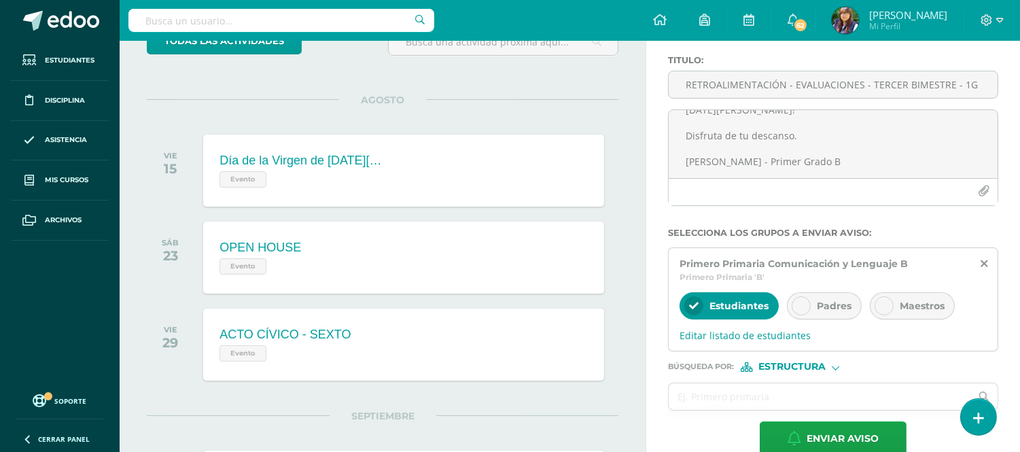
click at [807, 296] on div "Padres" at bounding box center [824, 305] width 75 height 27
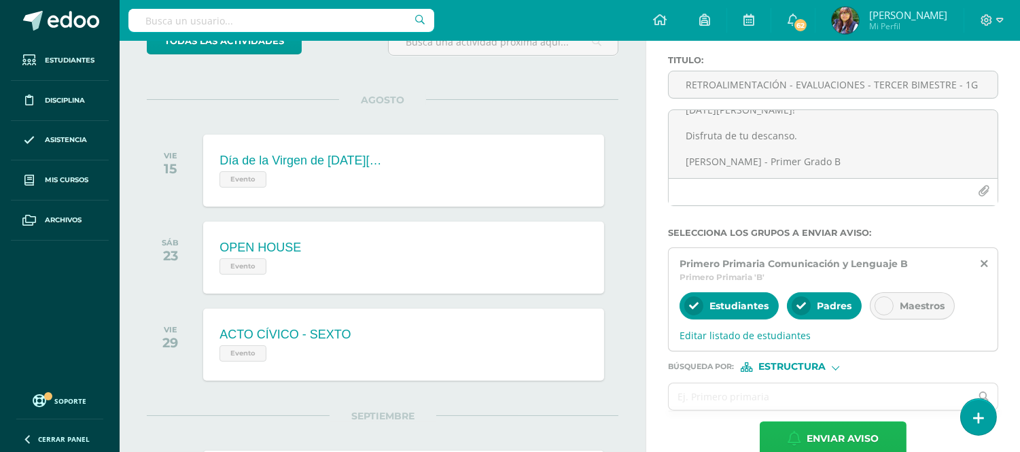
click at [814, 436] on span "Enviar aviso" at bounding box center [843, 438] width 72 height 33
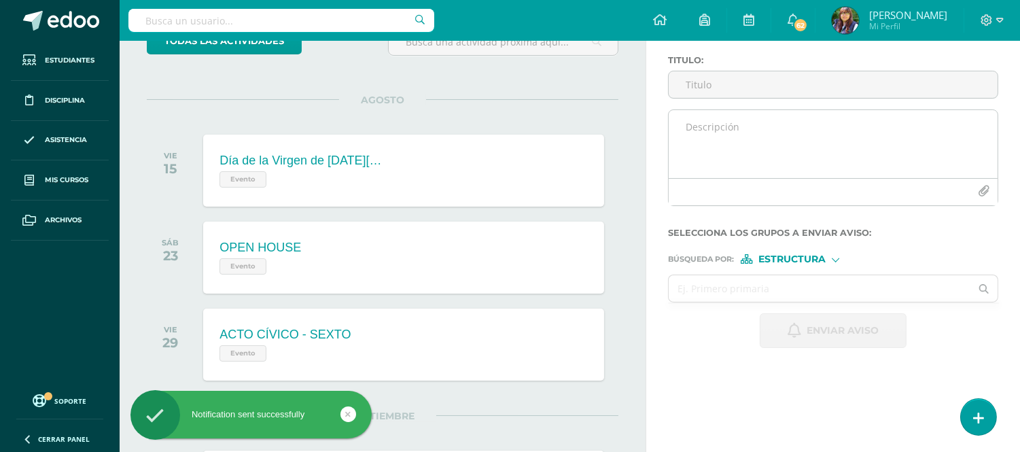
scroll to position [0, 0]
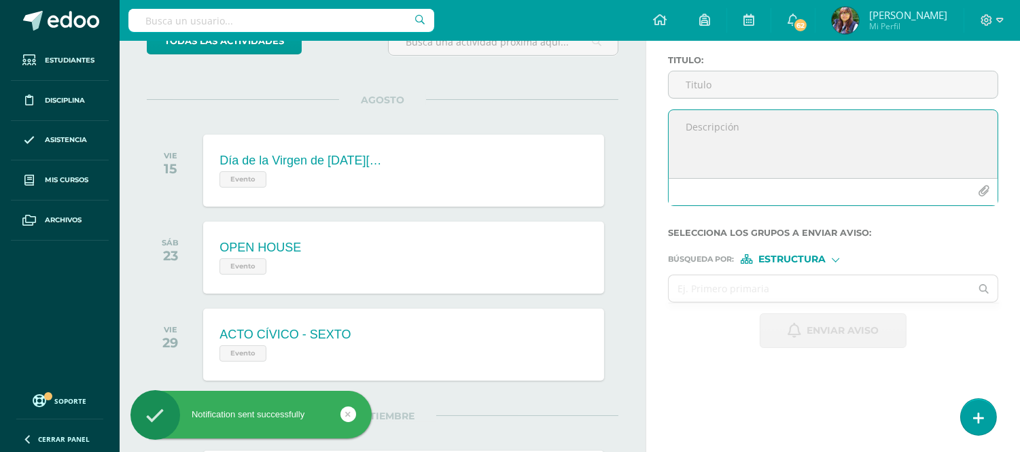
click at [741, 144] on textarea at bounding box center [833, 144] width 329 height 68
paste textarea "RETROALIMENTACIÓN - EVALUACIONES - TERCER BIMESTRE - 1G ¡Felicitaciones, aproba…"
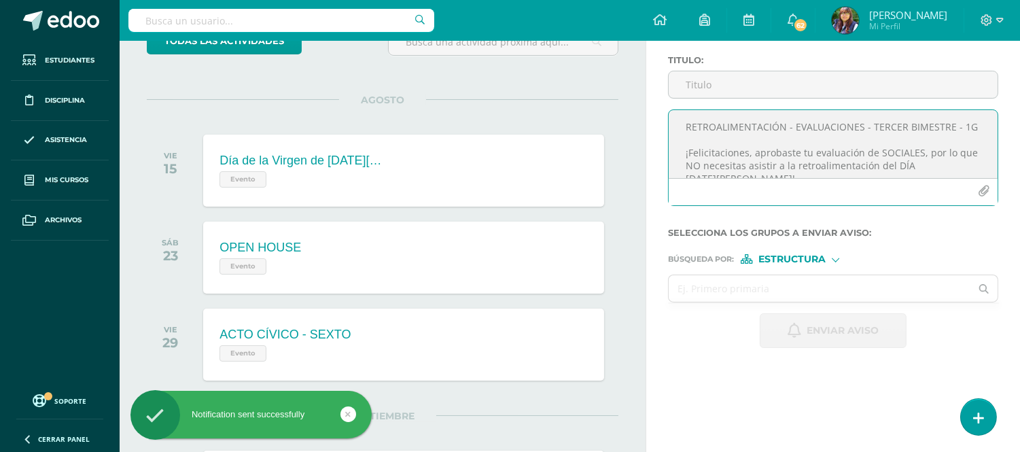
drag, startPoint x: 714, startPoint y: 140, endPoint x: 668, endPoint y: 123, distance: 49.2
click at [668, 123] on div "RETROALIMENTACIÓN - EVALUACIONES - TERCER BIMESTRE - 1G ¡Felicitaciones, aproba…" at bounding box center [833, 157] width 330 height 97
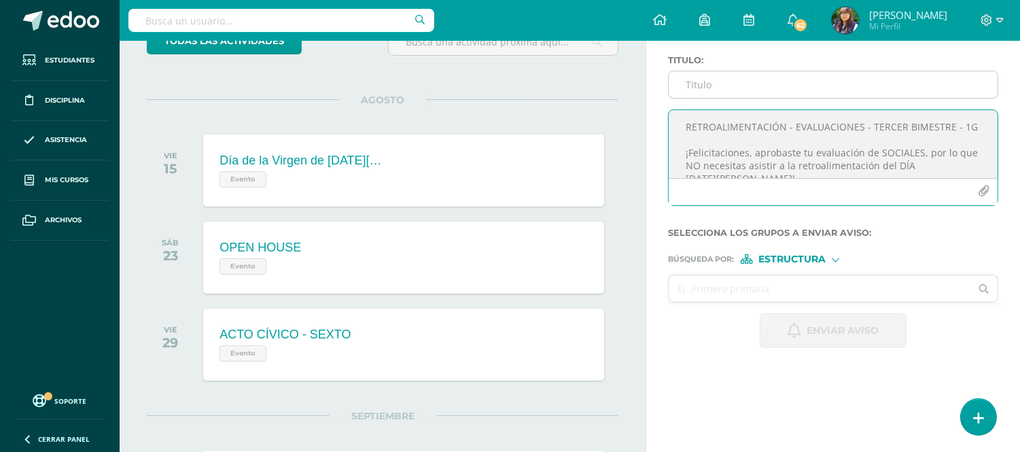
type textarea "RETROALIMENTACIÓN - EVALUACIONES - TERCER BIMESTRE - 1G ¡Felicitaciones, aproba…"
click at [682, 86] on input "Titulo :" at bounding box center [833, 84] width 329 height 27
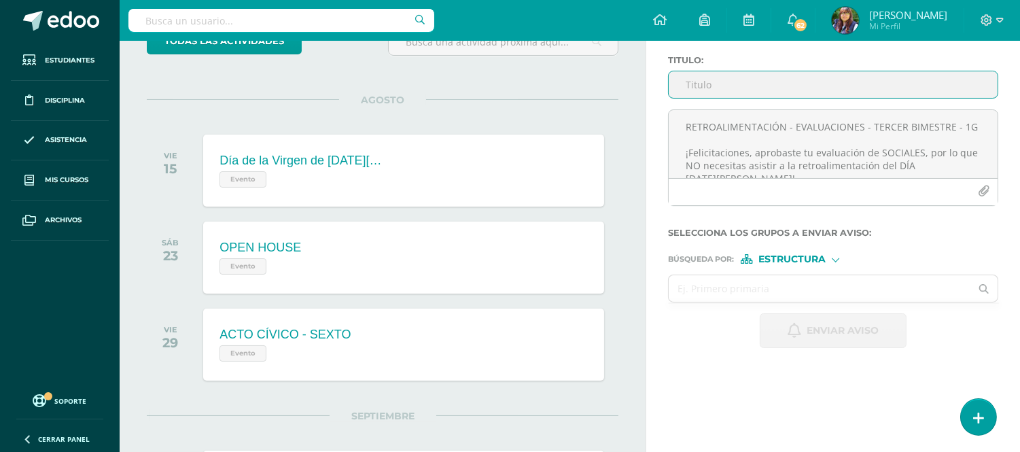
paste input "RETROALIMENTACIÓN - EVALUACIONES - TERCER BIMESTRE - 1G"
type input "RETROALIMENTACIÓN - EVALUACIONES - TERCER BIMESTRE - 1G"
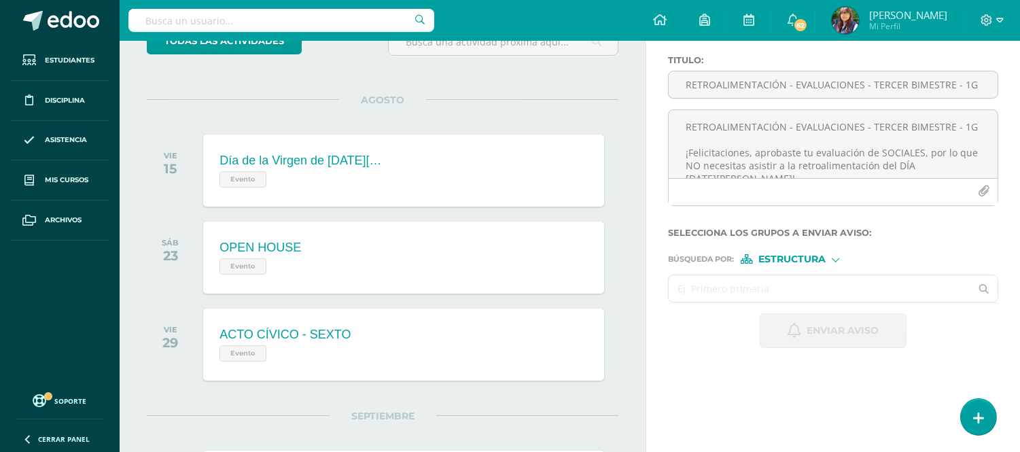
click at [793, 287] on input "text" at bounding box center [820, 288] width 302 height 27
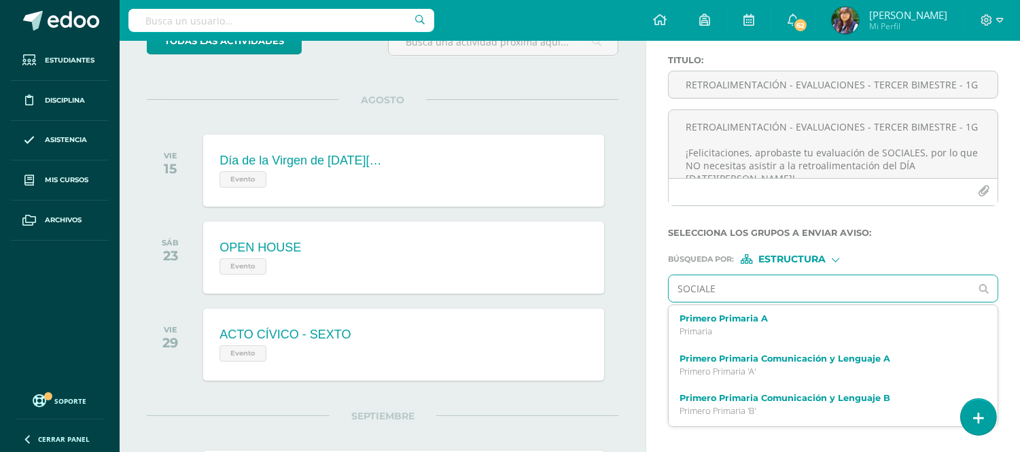
type input "SOCIALES"
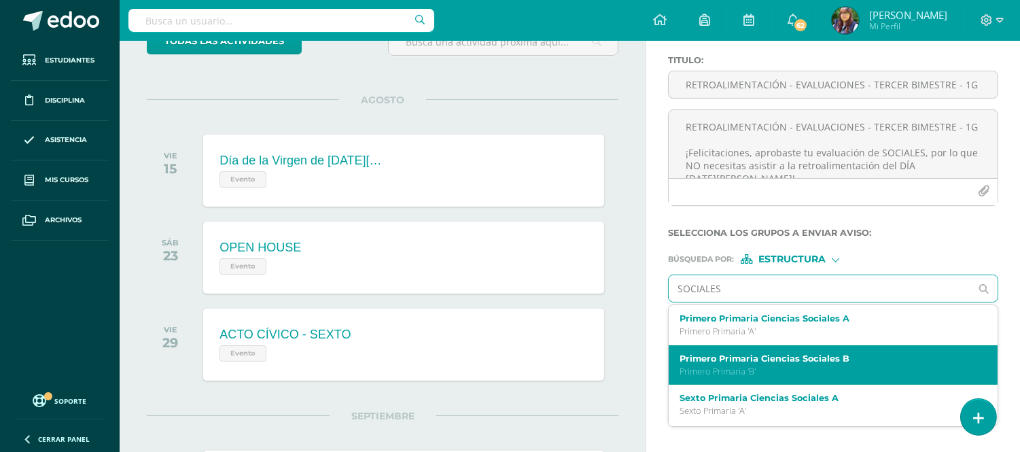
click at [789, 370] on p "Primero Primaria 'B'" at bounding box center [827, 372] width 294 height 12
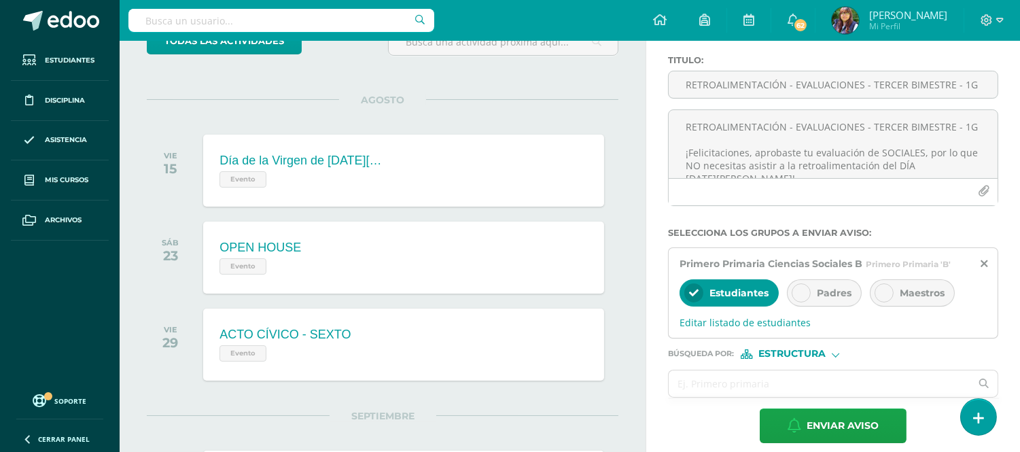
click at [804, 300] on div at bounding box center [801, 292] width 19 height 19
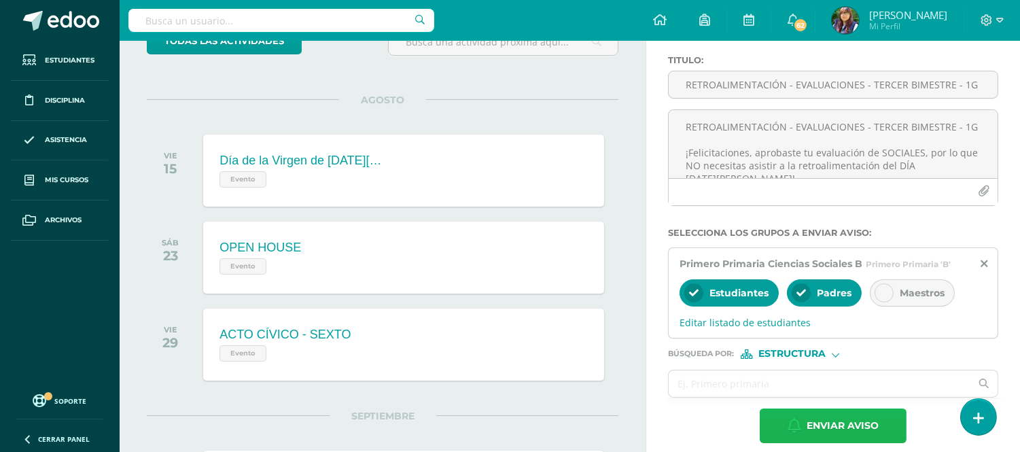
click at [807, 423] on span "Enviar aviso" at bounding box center [843, 425] width 72 height 33
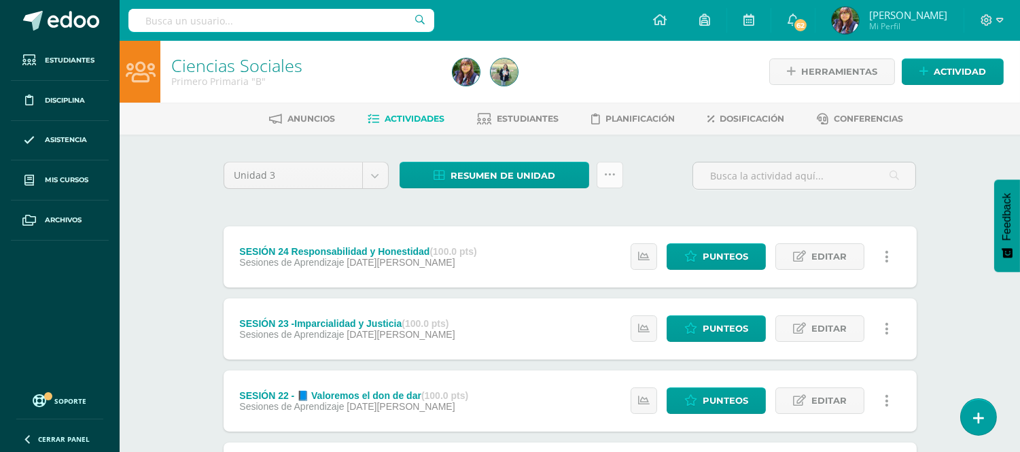
click at [617, 171] on link at bounding box center [610, 175] width 27 height 27
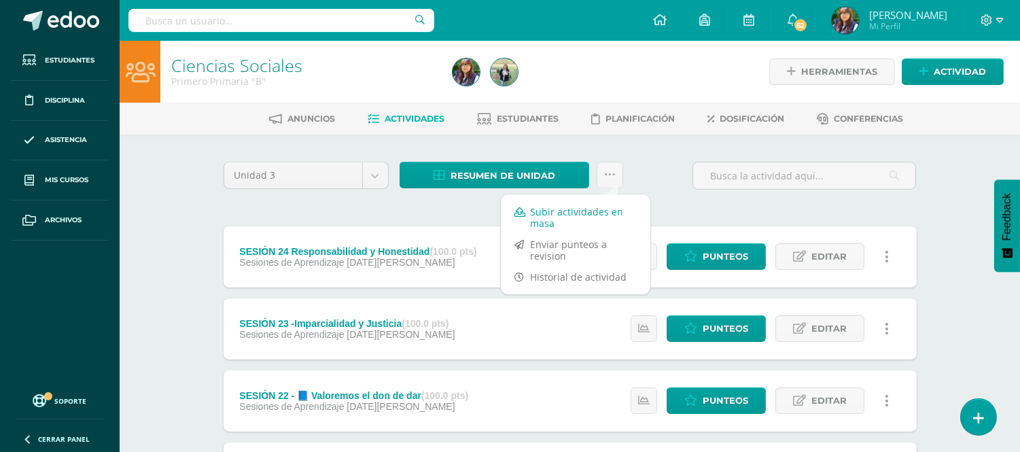
click at [604, 211] on link "Subir actividades en masa" at bounding box center [576, 217] width 150 height 33
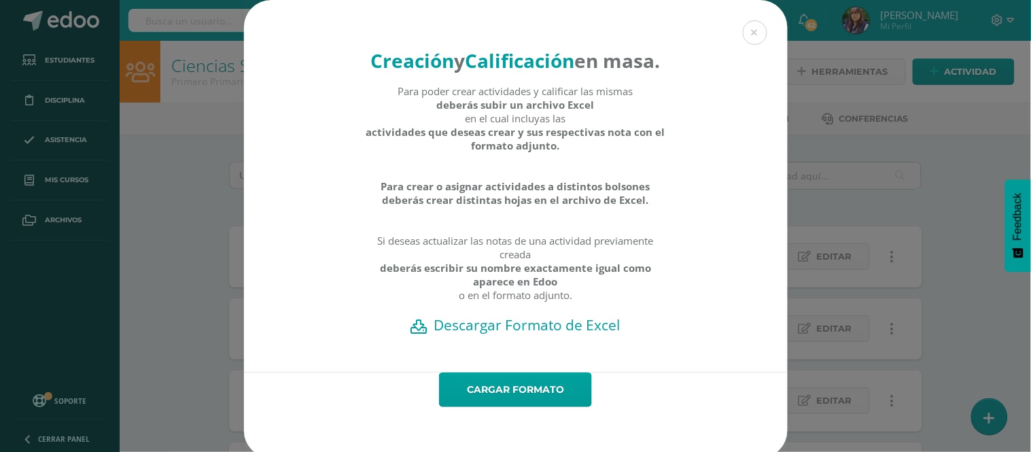
click at [514, 334] on h2 "Descargar Formato de Excel" at bounding box center [516, 324] width 496 height 19
click at [520, 407] on link "Cargar formato" at bounding box center [515, 389] width 153 height 35
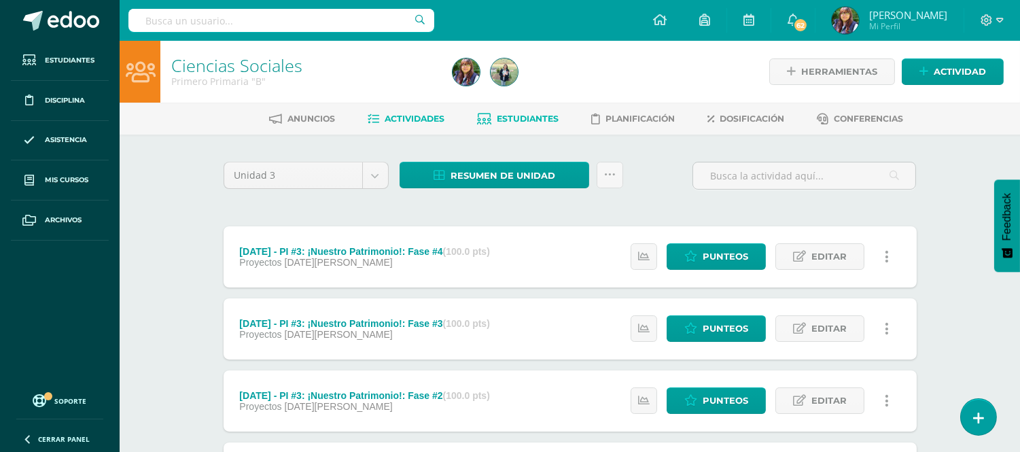
click at [547, 126] on link "Estudiantes" at bounding box center [518, 119] width 82 height 22
